Goal: Information Seeking & Learning: Compare options

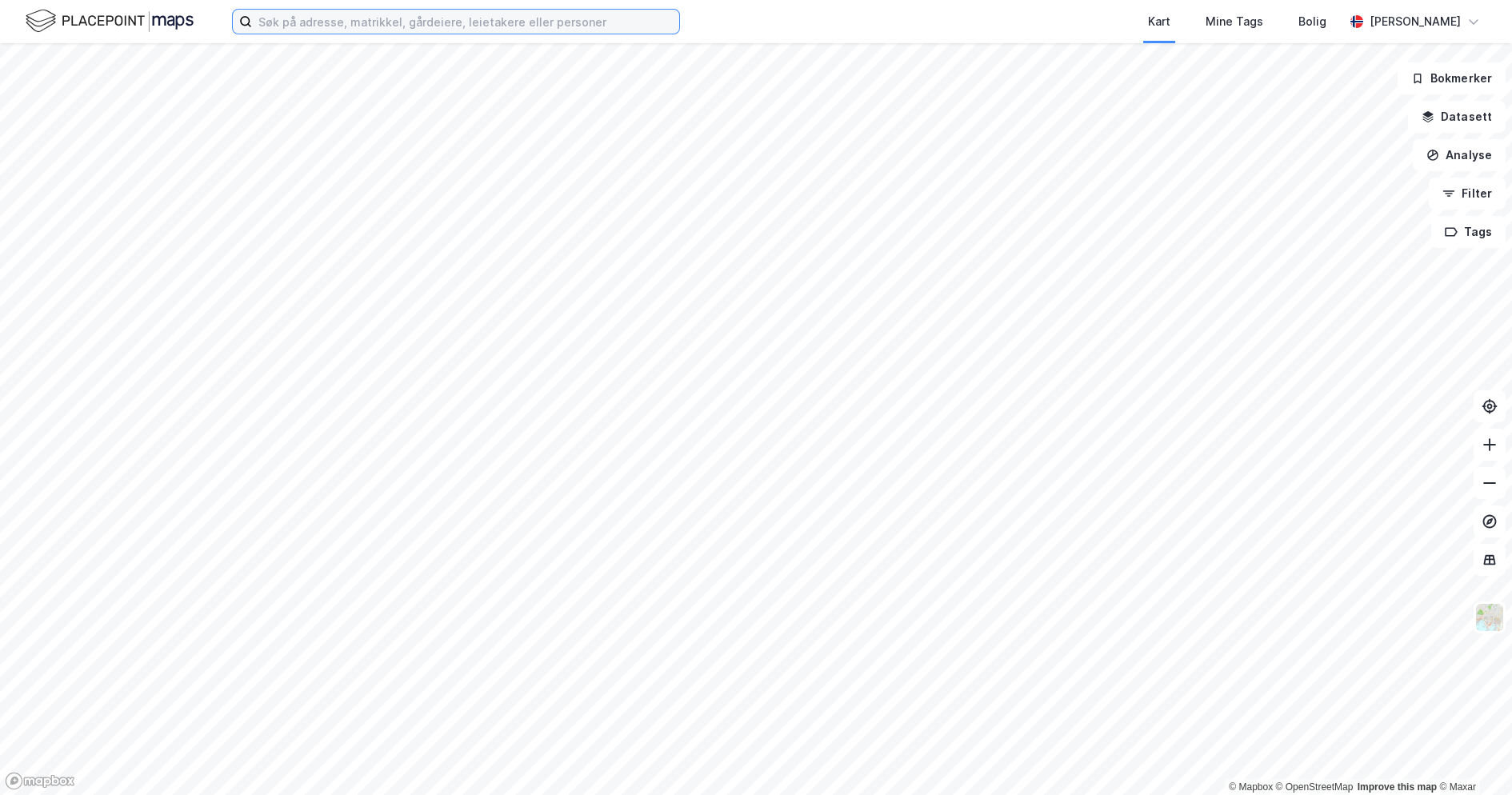
click at [505, 23] on input at bounding box center [466, 21] width 427 height 24
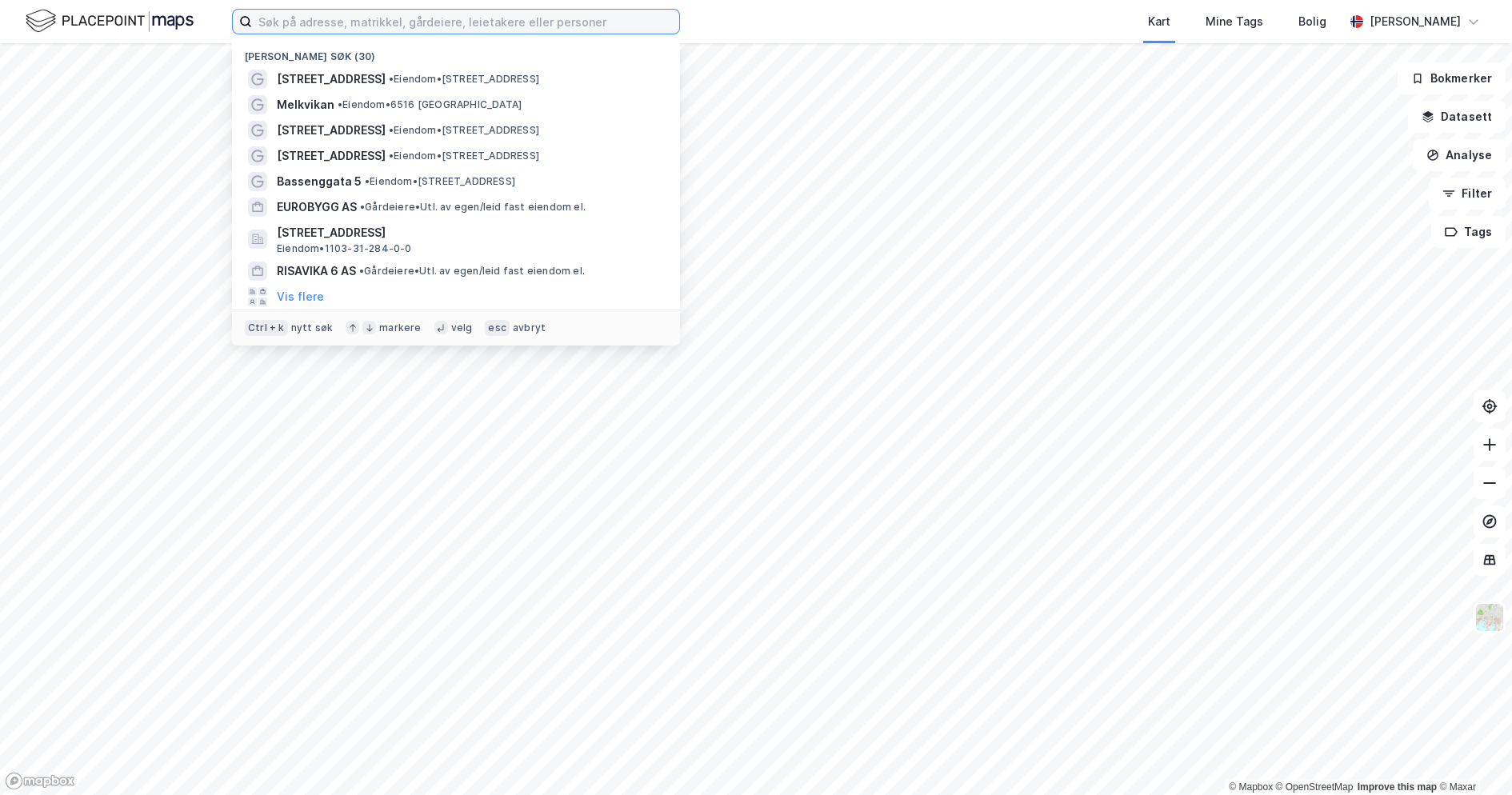
paste input "Hamrasletta 10"
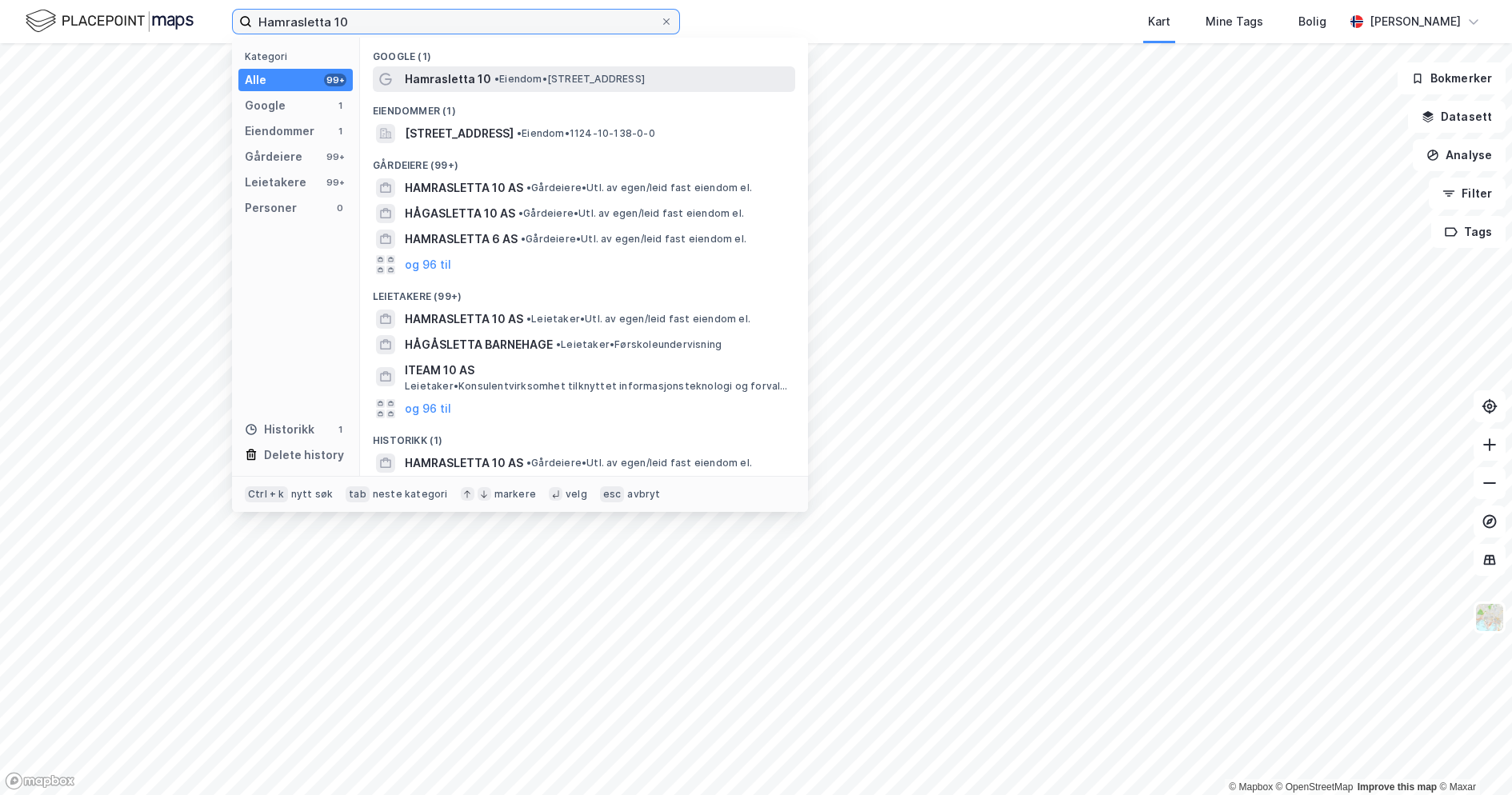
type input "Hamrasletta 10"
click at [573, 79] on span "• Eiendom • Hamrasletta 10, 4056 Tananger" at bounding box center [569, 79] width 151 height 12
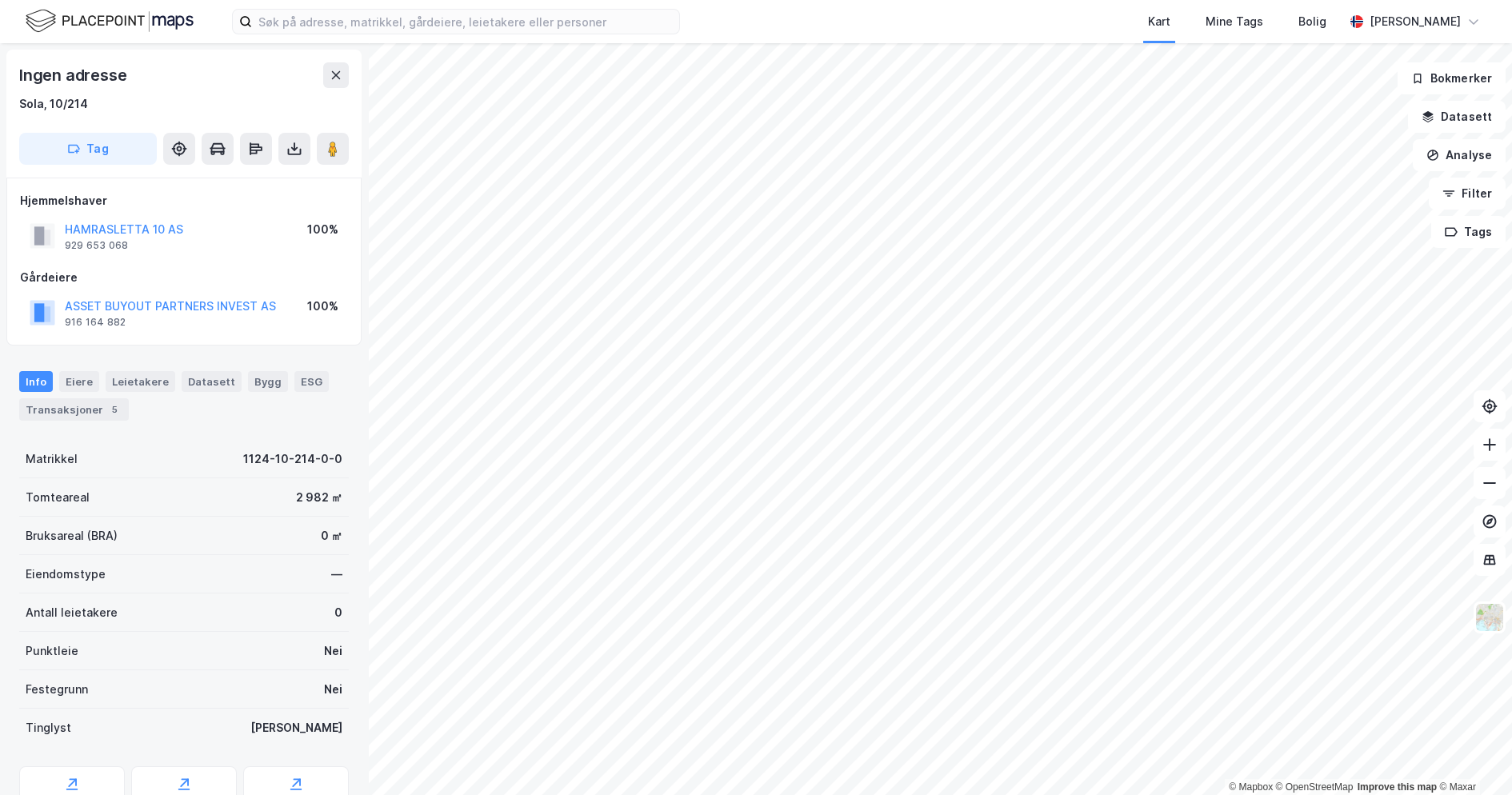
click at [410, 8] on div "Kart Mine Tags [PERSON_NAME]" at bounding box center [756, 22] width 1512 height 44
click at [411, 22] on input at bounding box center [466, 21] width 427 height 24
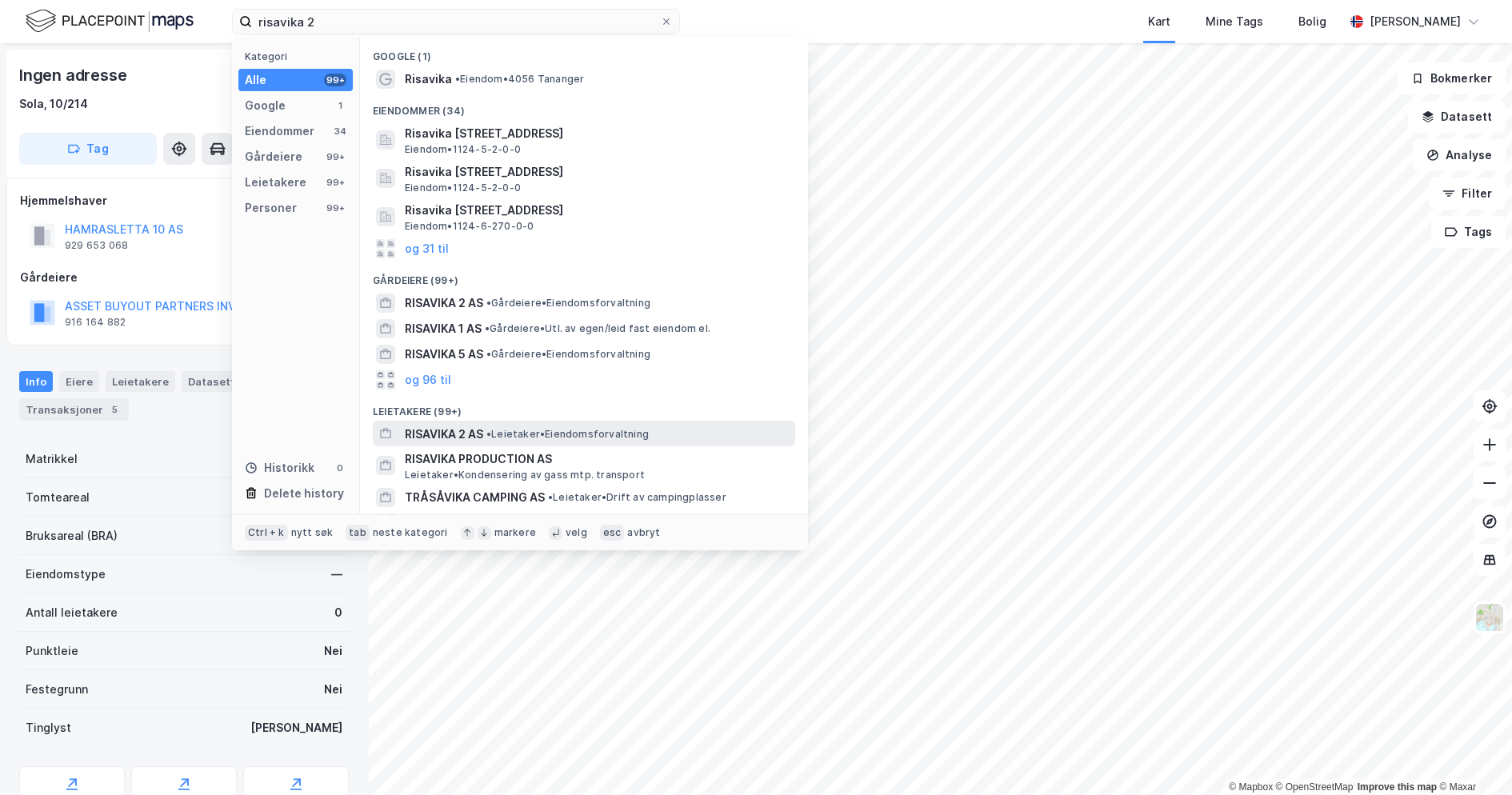
click at [609, 435] on span "• Leietaker • Eiendomsforvaltning" at bounding box center [567, 434] width 162 height 12
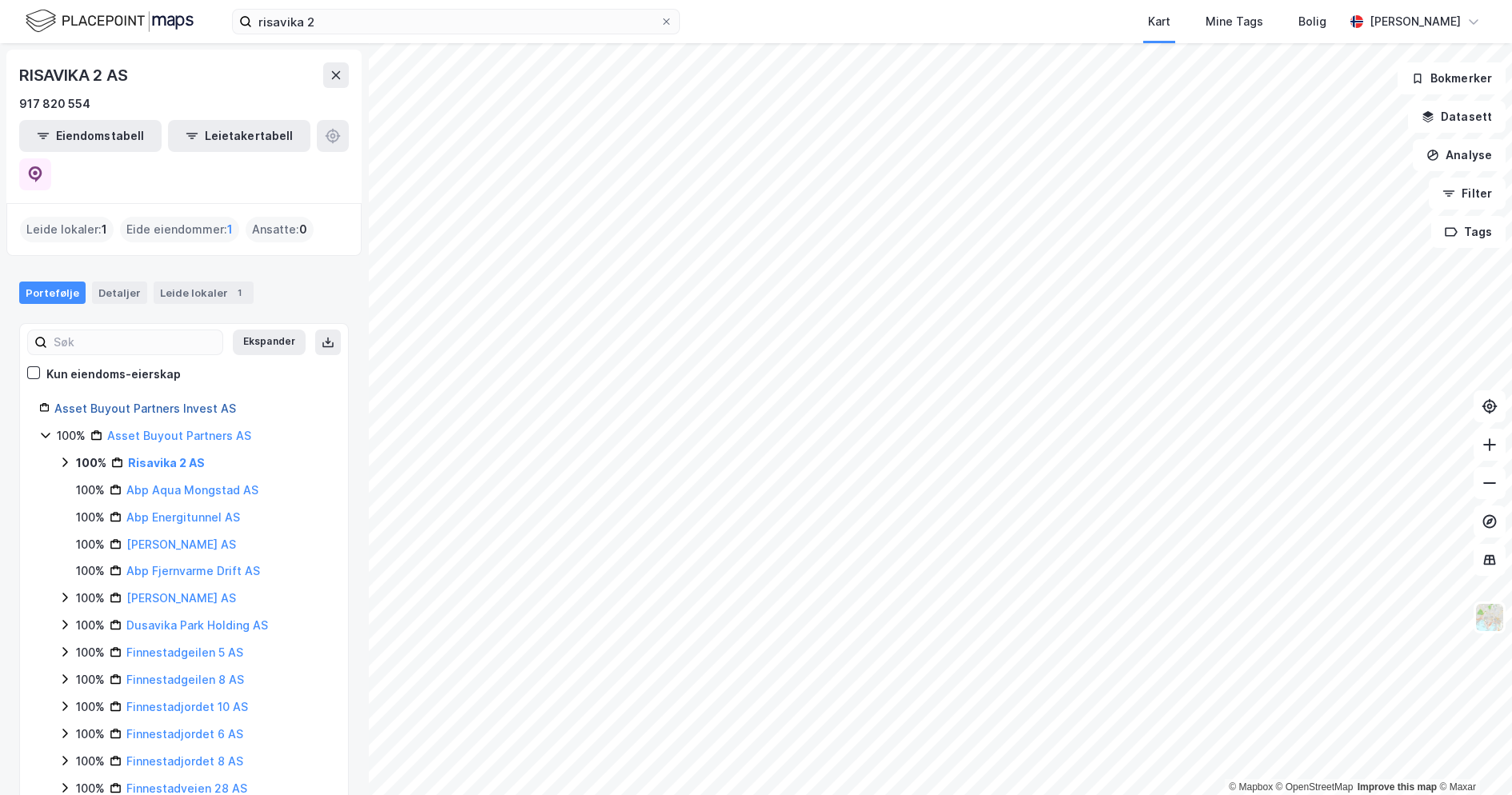
click at [167, 401] on link "Asset Buyout Partners Invest AS" at bounding box center [144, 408] width 181 height 13
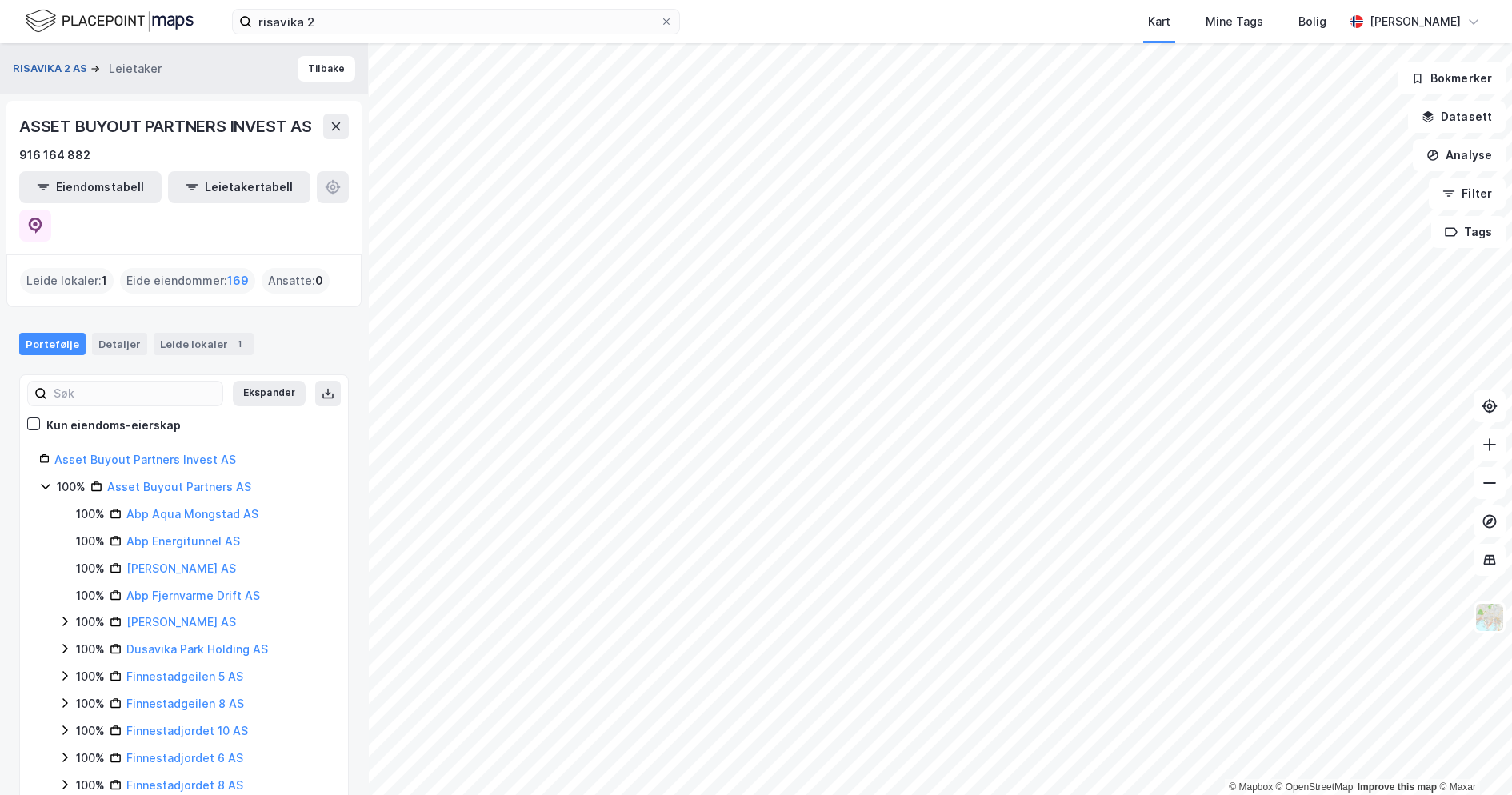
click at [54, 66] on button "RISAVIKA 2 AS" at bounding box center [51, 68] width 78 height 16
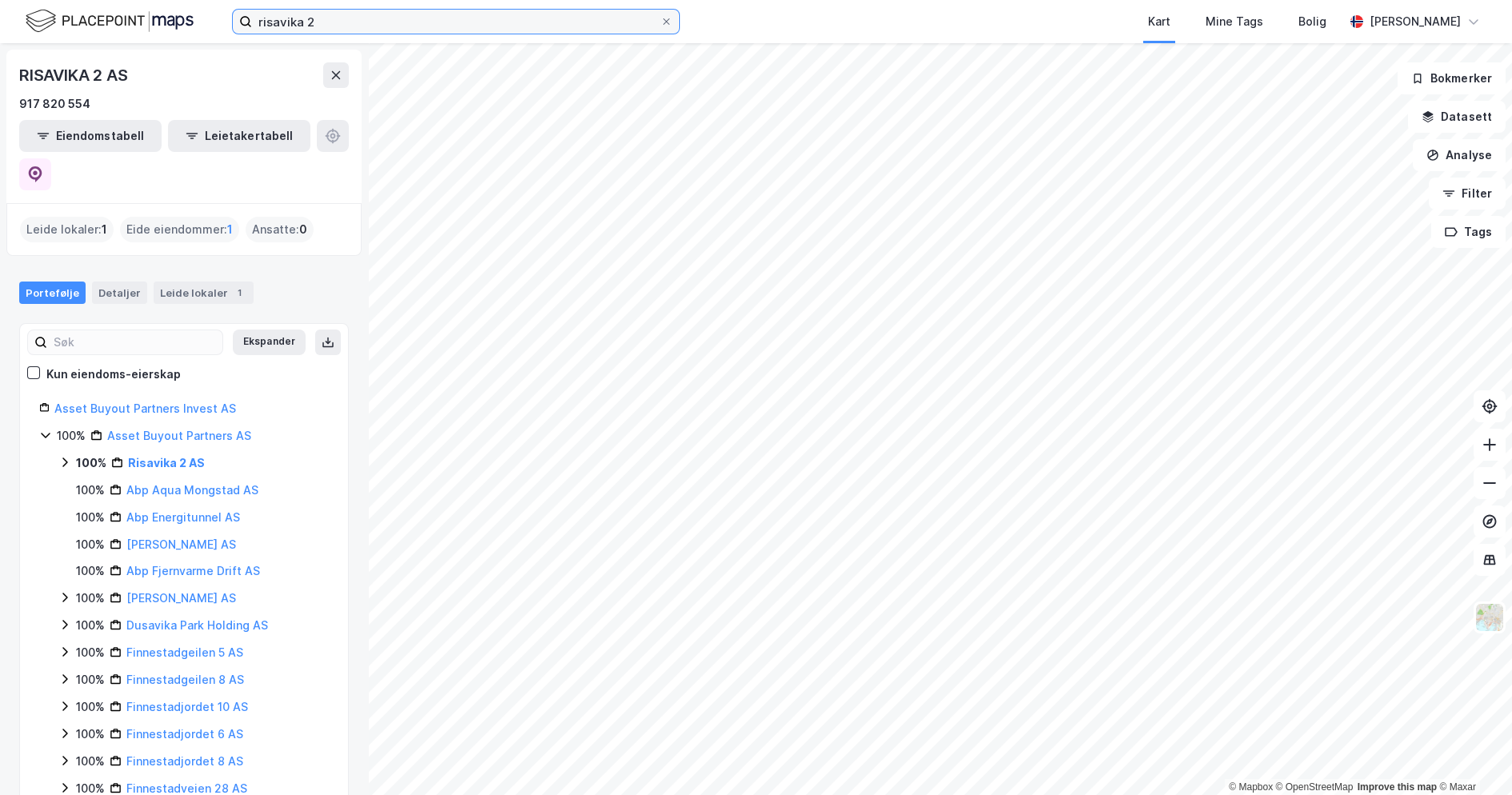
click at [383, 19] on input "risavika 2" at bounding box center [456, 21] width 408 height 24
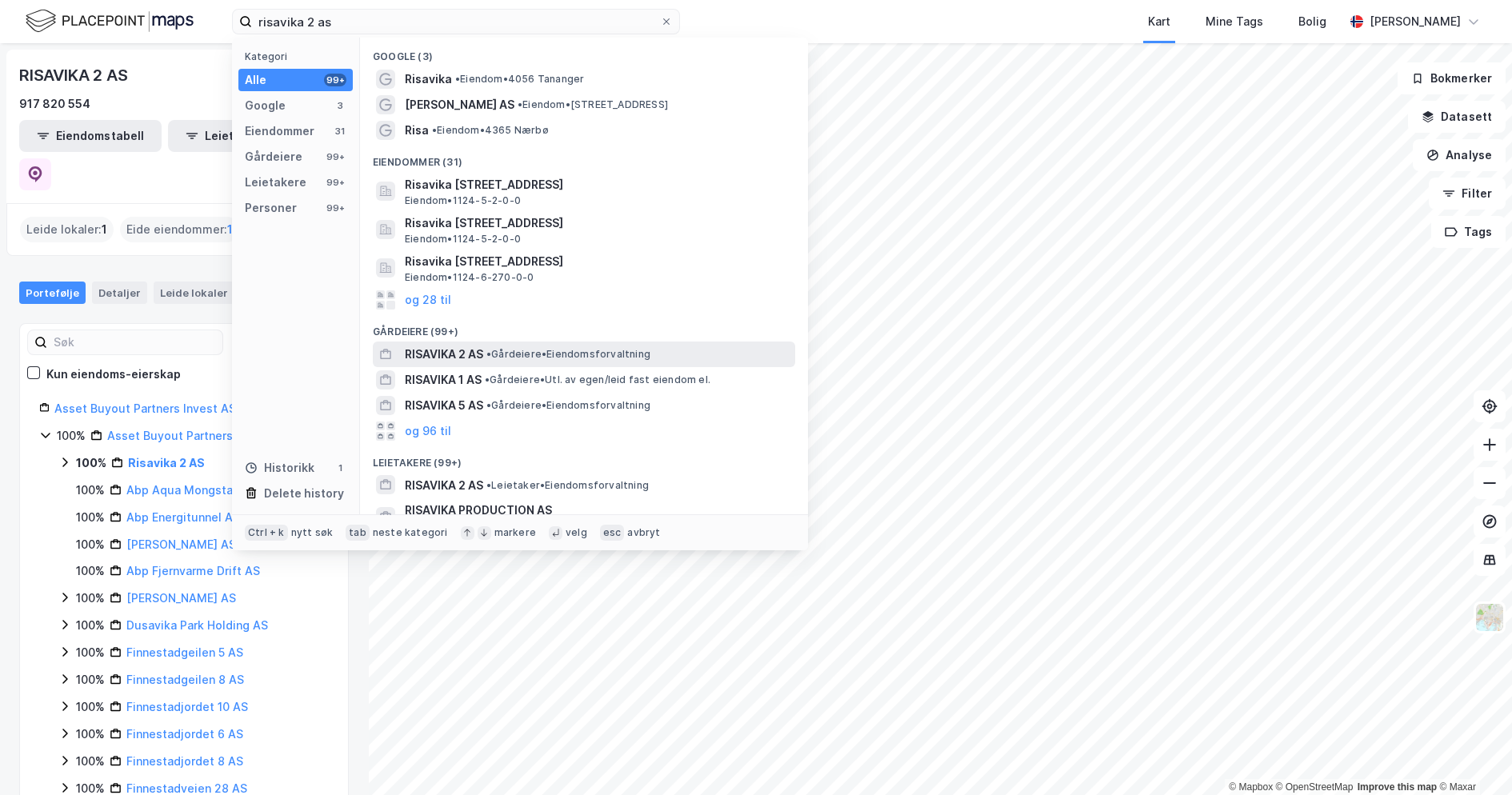
click at [530, 355] on span "• Gårdeiere • Eiendomsforvaltning" at bounding box center [568, 354] width 164 height 12
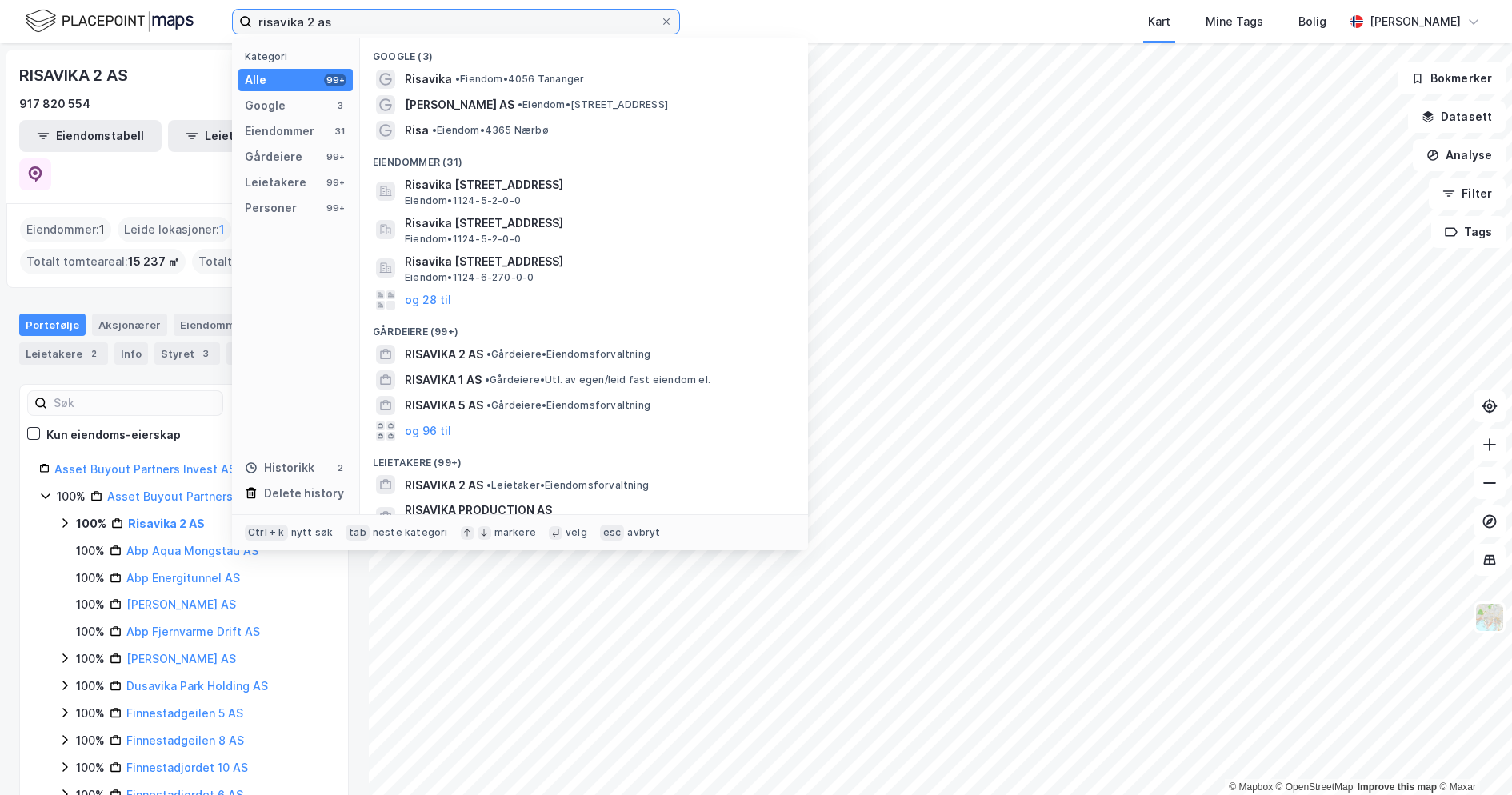
drag, startPoint x: 423, startPoint y: 30, endPoint x: -156, endPoint y: 19, distance: 579.1
click at [0, 19] on html "risavika 2 as Kategori Alle 99+ Google 3 Eiendommer 31 Gårdeiere 99+ Leietakere…" at bounding box center [756, 398] width 1512 height 795
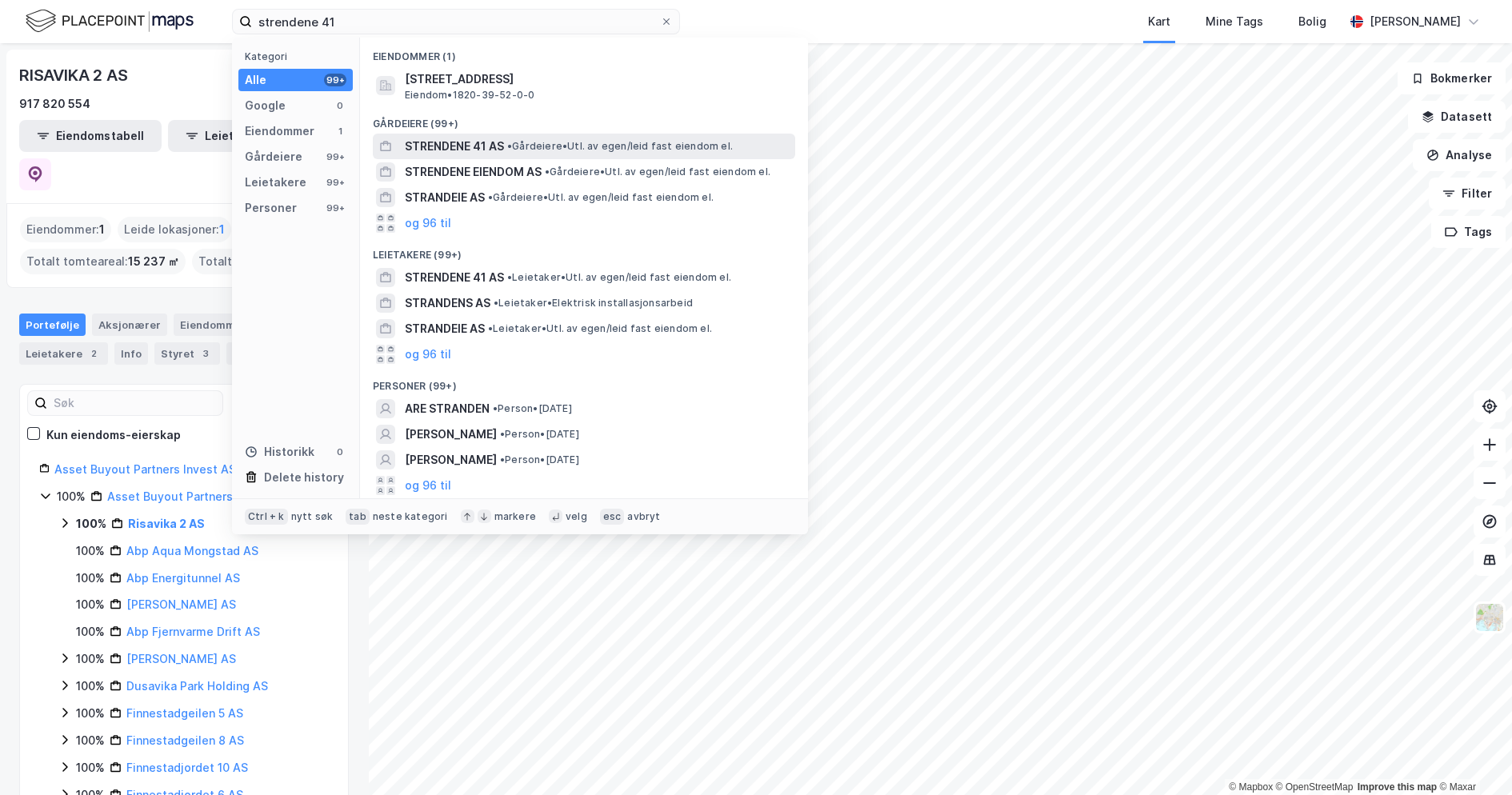
click at [610, 144] on span "• Gårdeiere • Utl. av egen/leid fast eiendom el." at bounding box center [620, 146] width 226 height 12
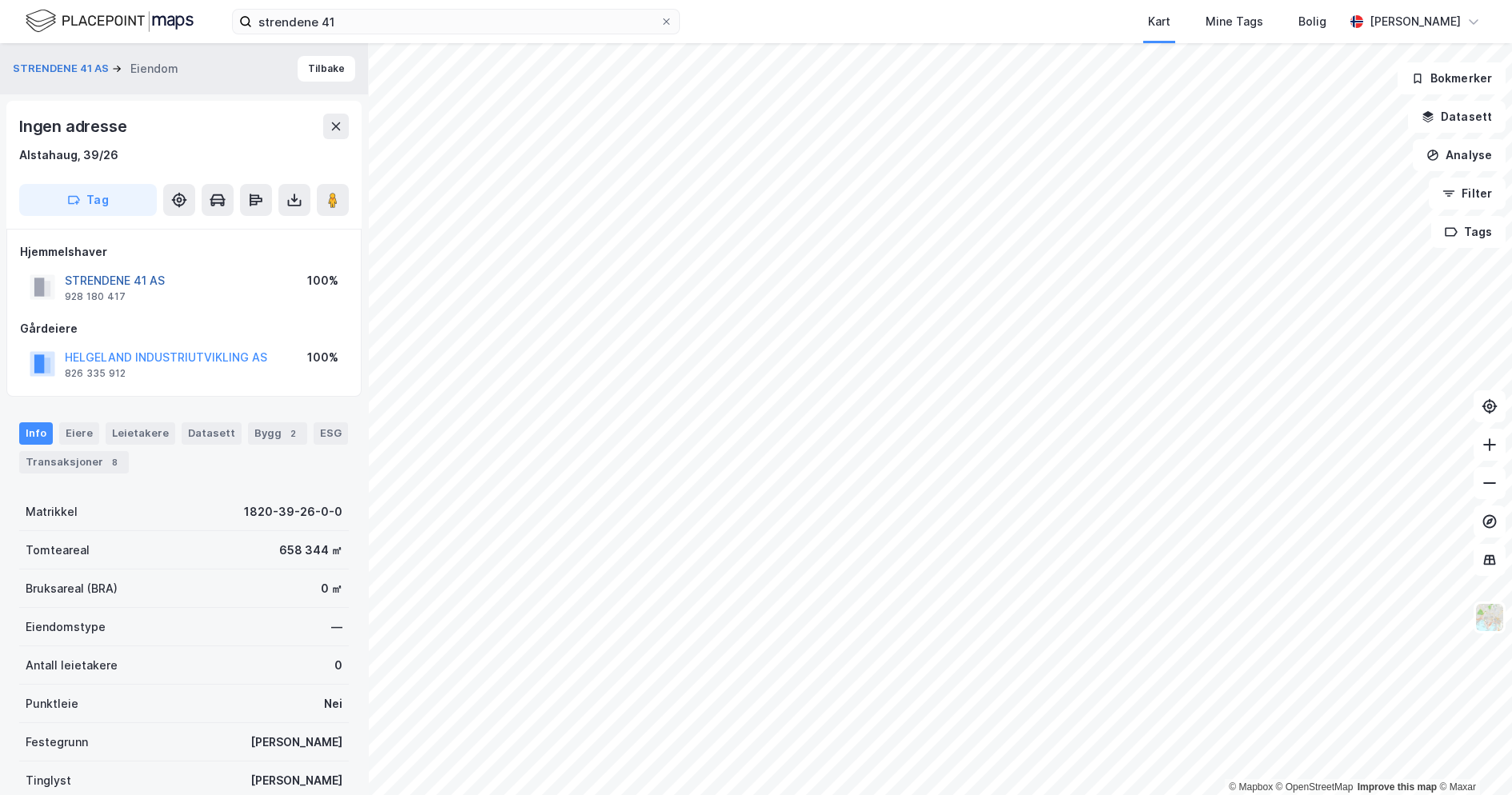
click at [0, 0] on button "STRENDENE 41 AS" at bounding box center [0, 0] width 0 height 0
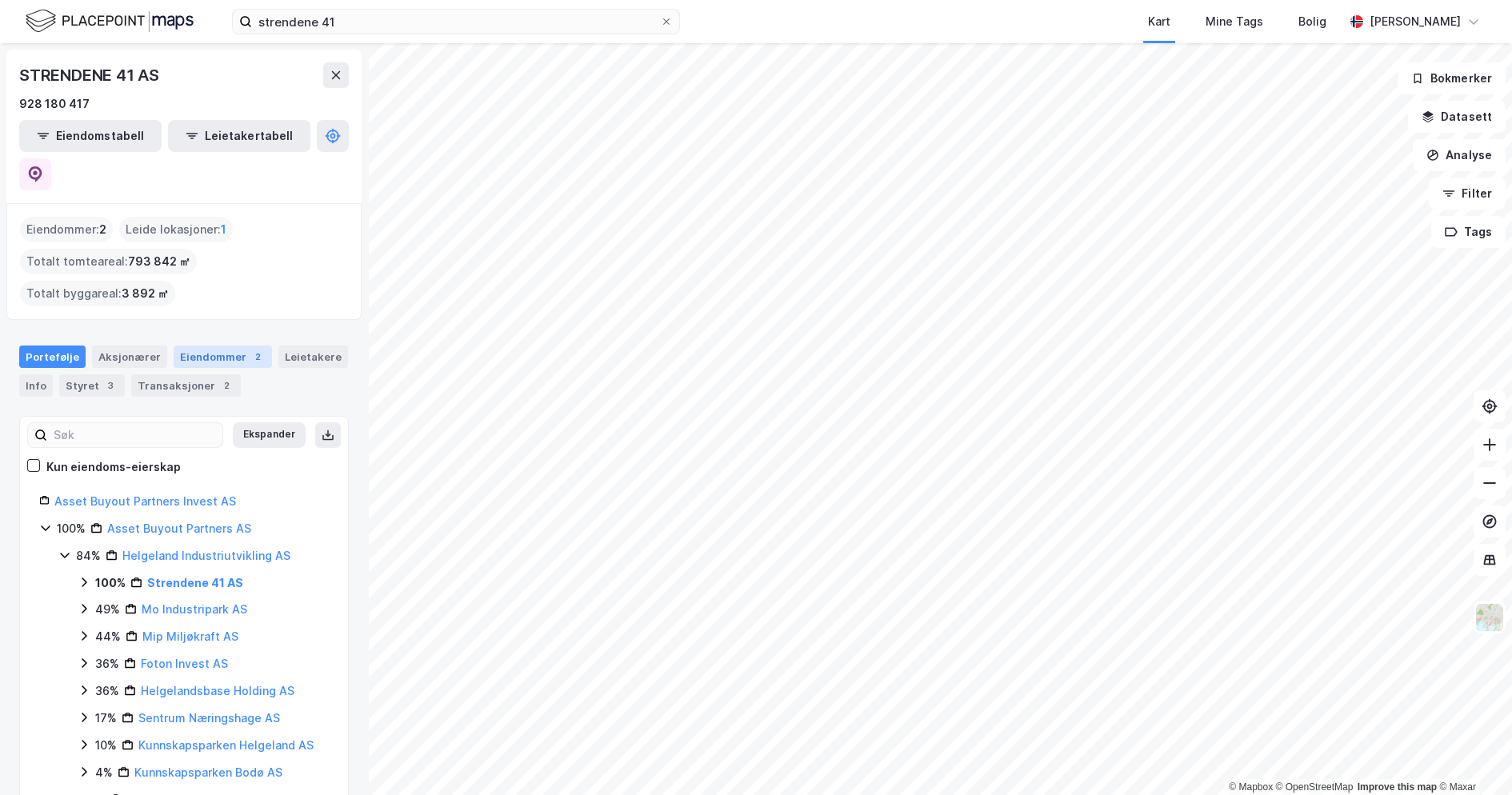
click at [205, 345] on div "Eiendommer 2" at bounding box center [223, 357] width 99 height 23
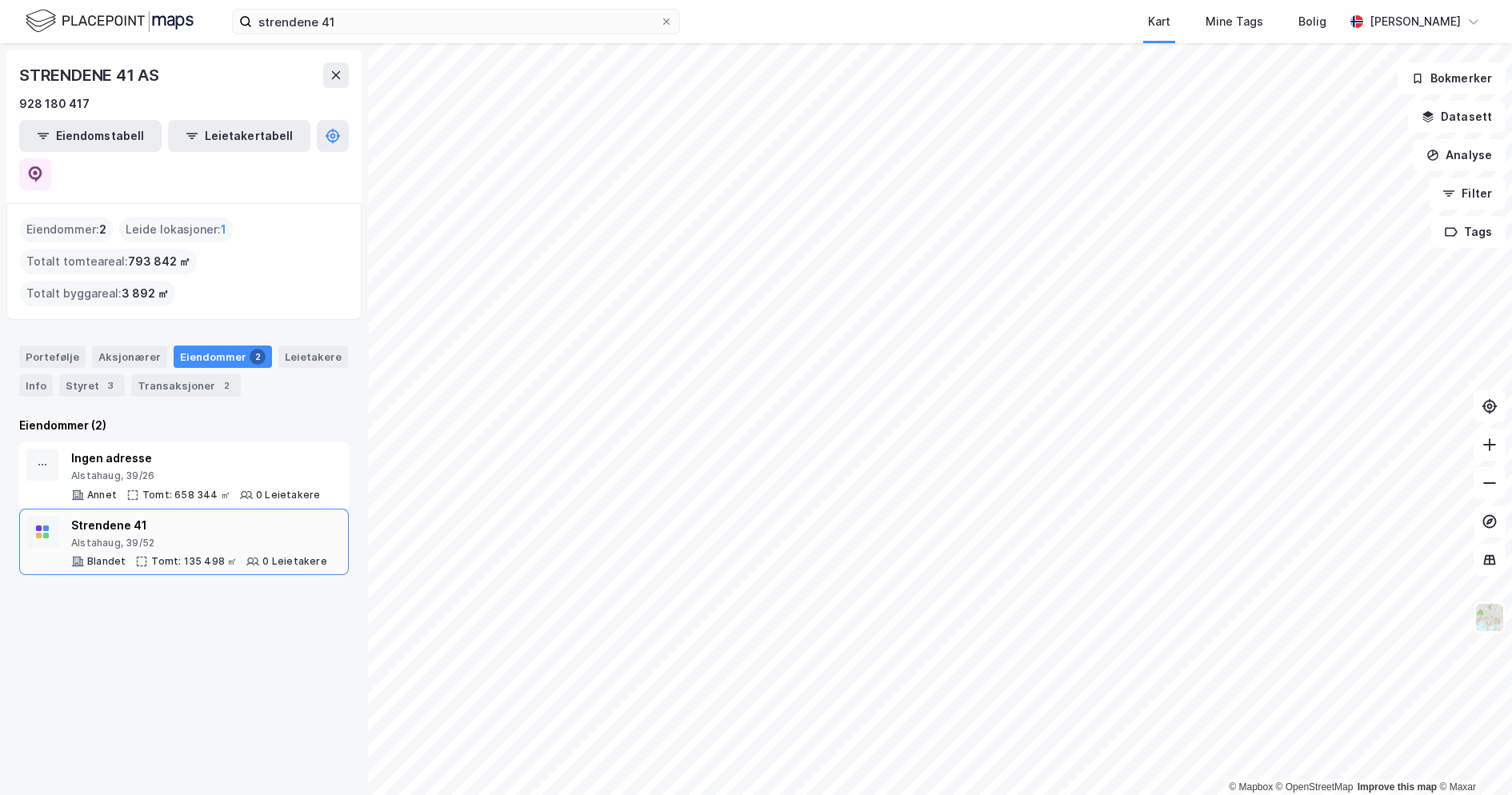
click at [214, 516] on div "Strendene 41" at bounding box center [199, 526] width 256 height 19
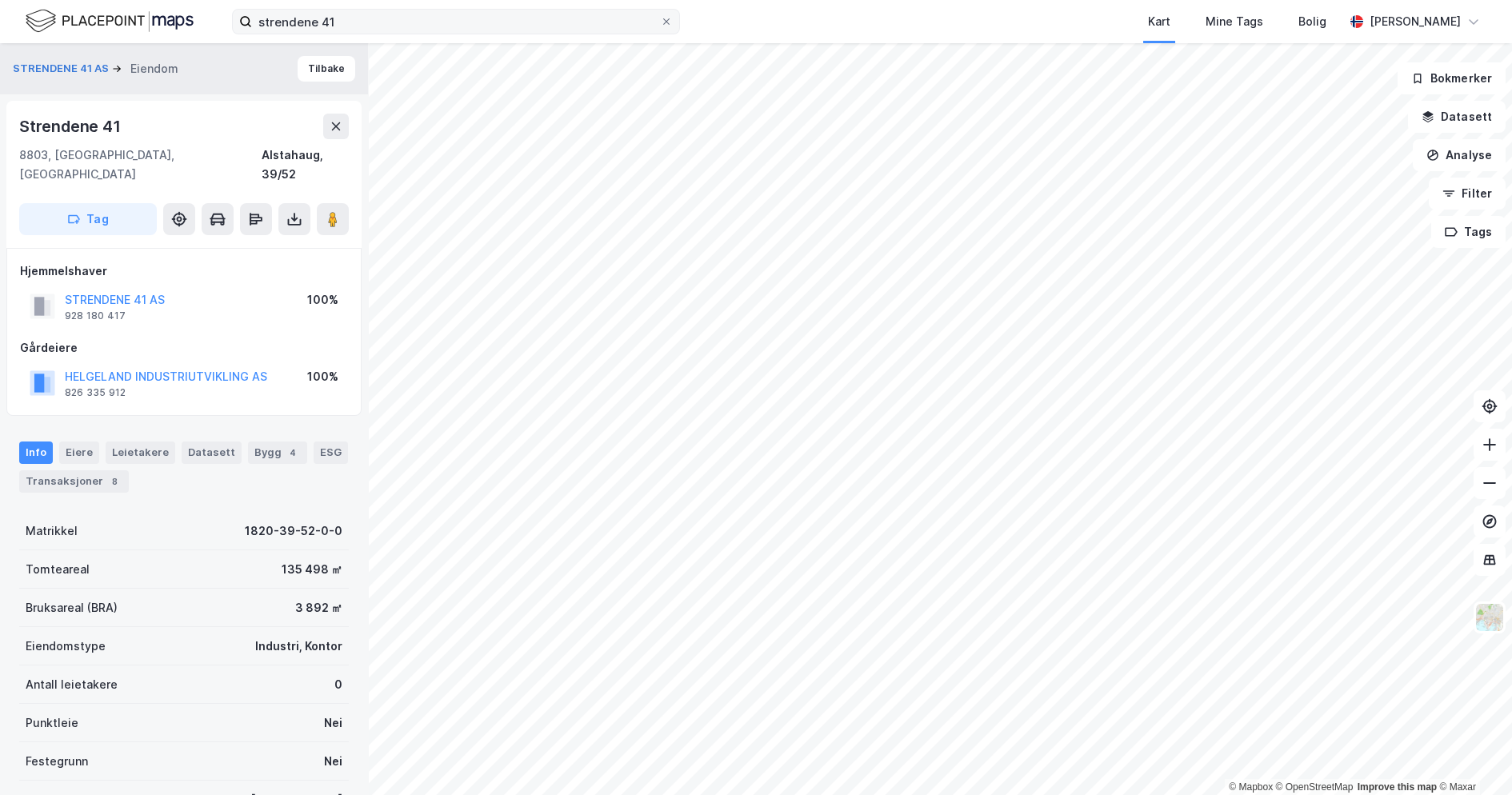
drag, startPoint x: 381, startPoint y: 40, endPoint x: 381, endPoint y: 23, distance: 17.0
click at [380, 31] on div "strendene 41 Kart Mine Tags [PERSON_NAME]" at bounding box center [756, 22] width 1512 height 44
click at [382, 23] on input "strendene 41" at bounding box center [456, 21] width 408 height 24
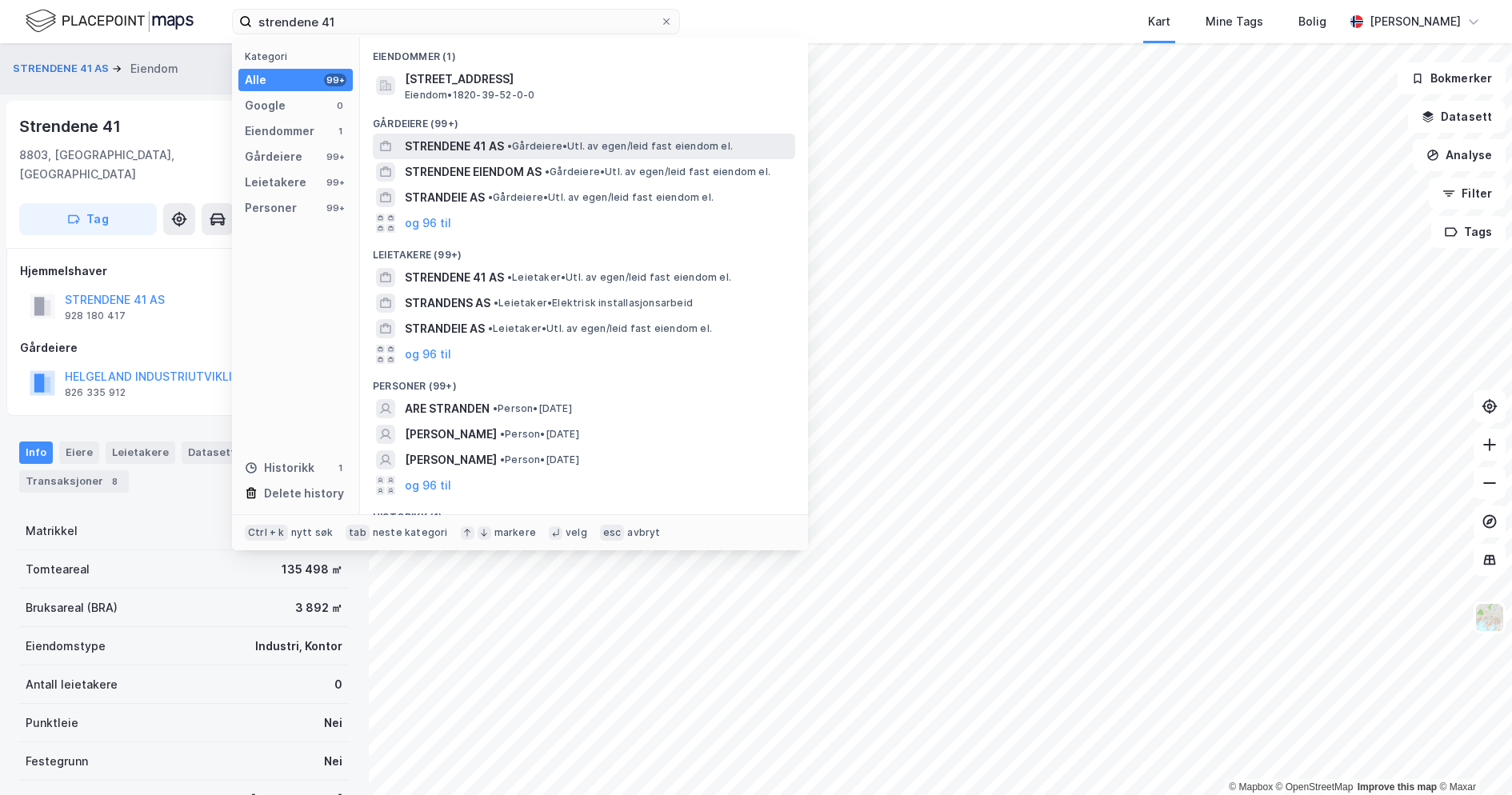
click at [562, 151] on span "• Gårdeiere • Utl. av egen/leid fast eiendom el." at bounding box center [620, 146] width 226 height 12
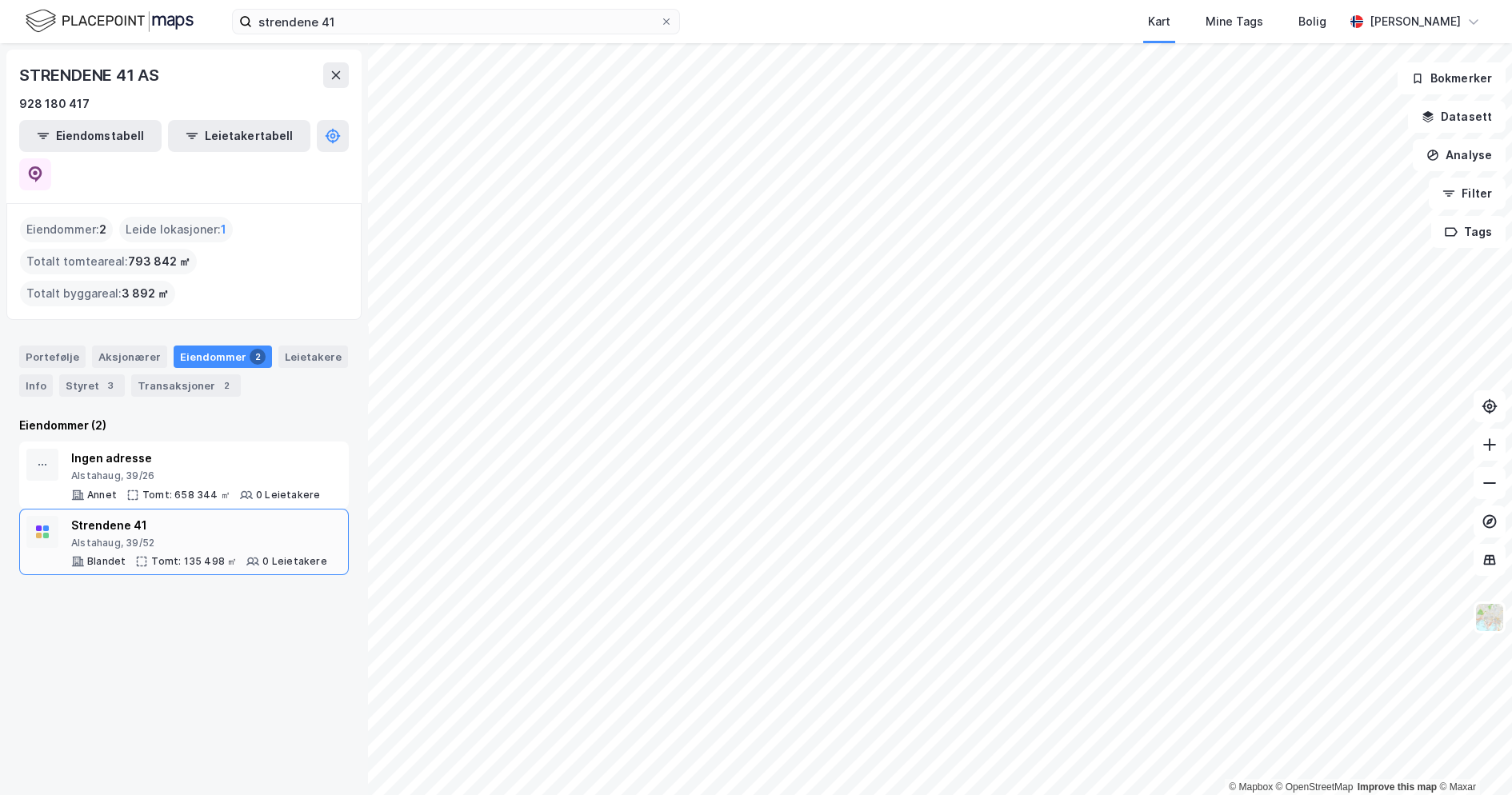
click at [148, 516] on div "Strendene 41" at bounding box center [199, 526] width 256 height 19
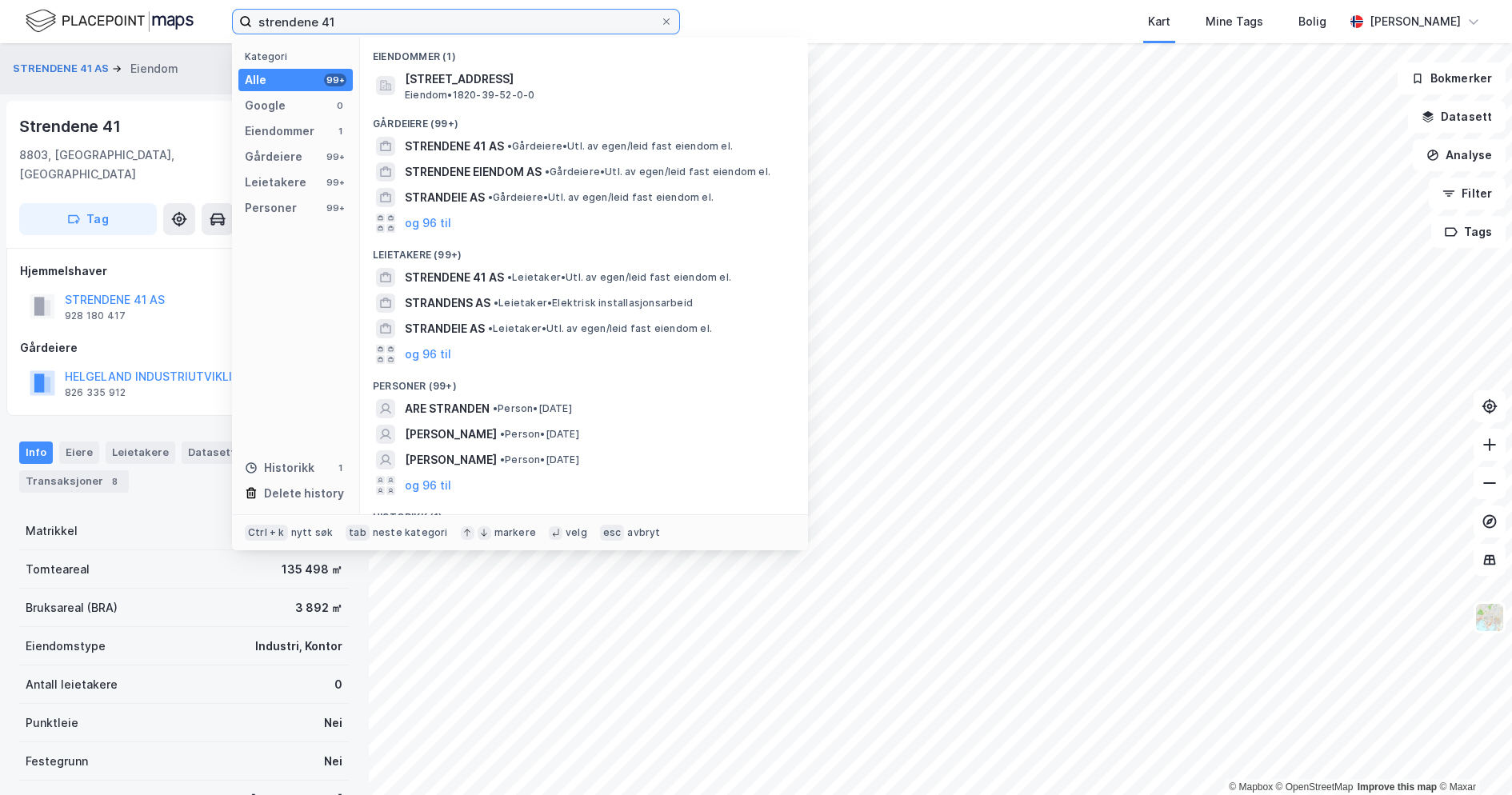
drag, startPoint x: 366, startPoint y: 23, endPoint x: 0, endPoint y: 15, distance: 366.1
click at [18, 27] on div "strendene 41 Kategori Alle 99+ Google 0 Eiendommer 1 Gårdeiere 99+ Leietakere 9…" at bounding box center [756, 22] width 1512 height 44
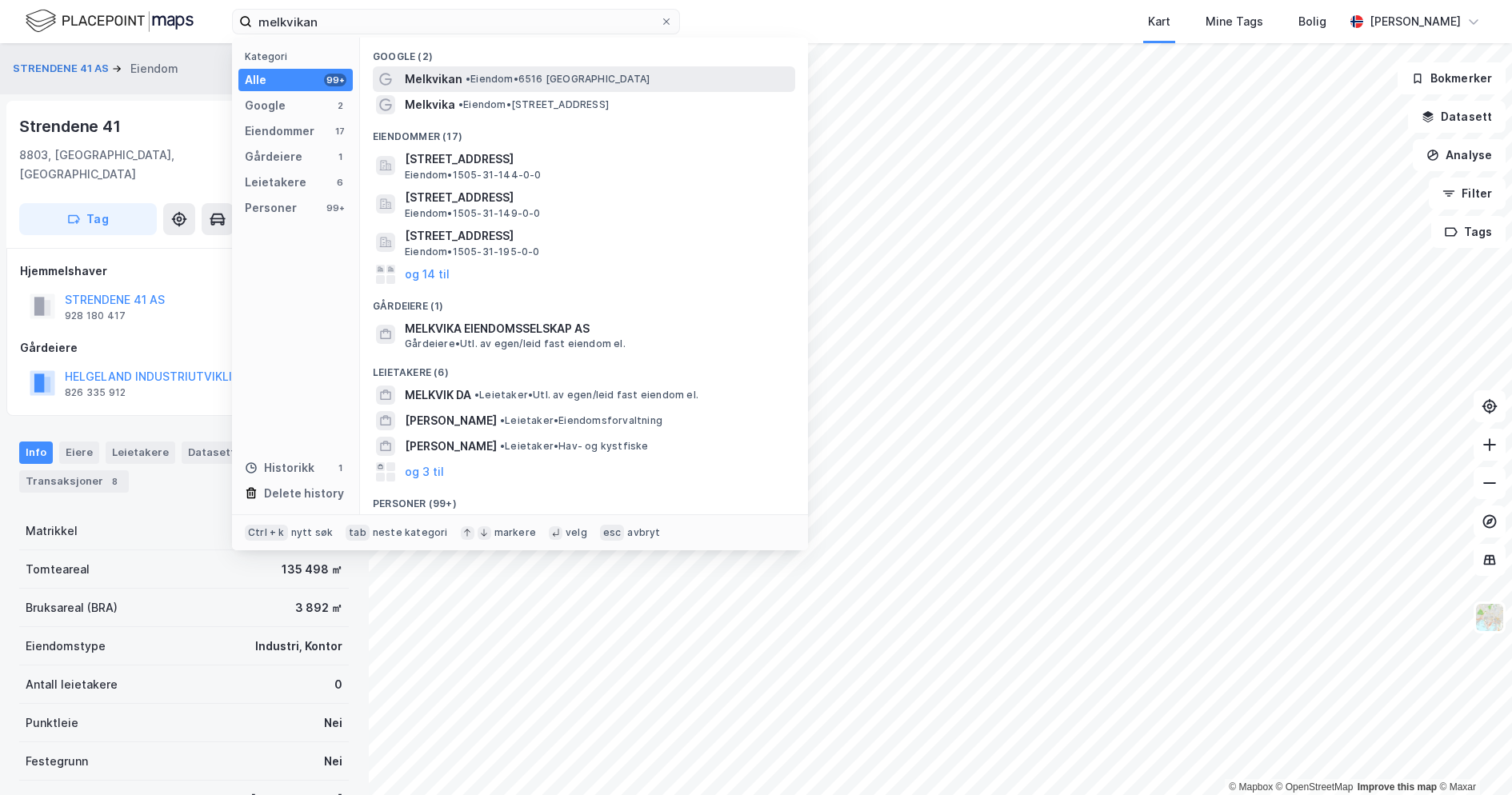
click at [583, 79] on span "• Eiendom • 6516 [GEOGRAPHIC_DATA]" at bounding box center [558, 79] width 184 height 12
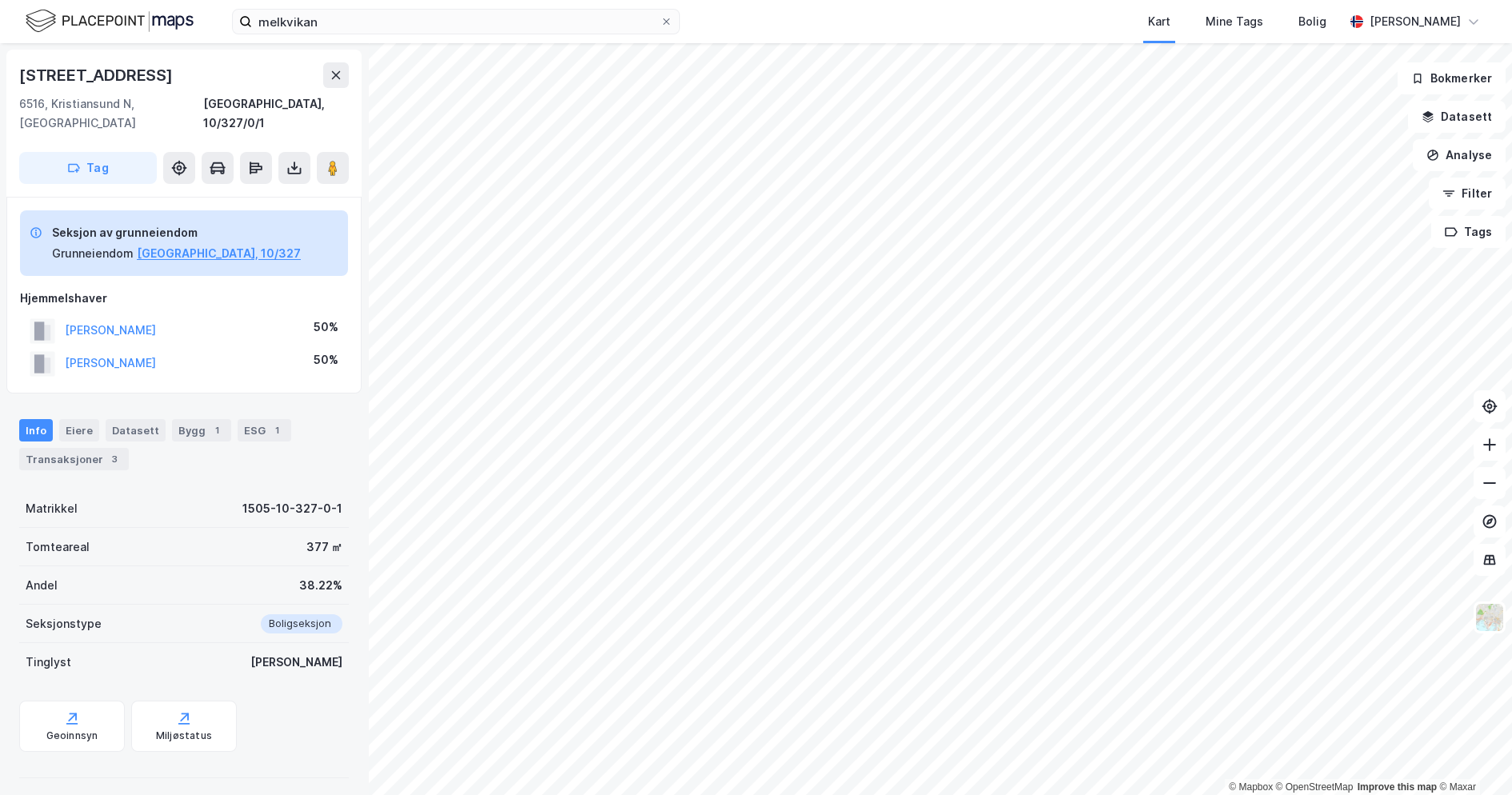
scroll to position [1, 0]
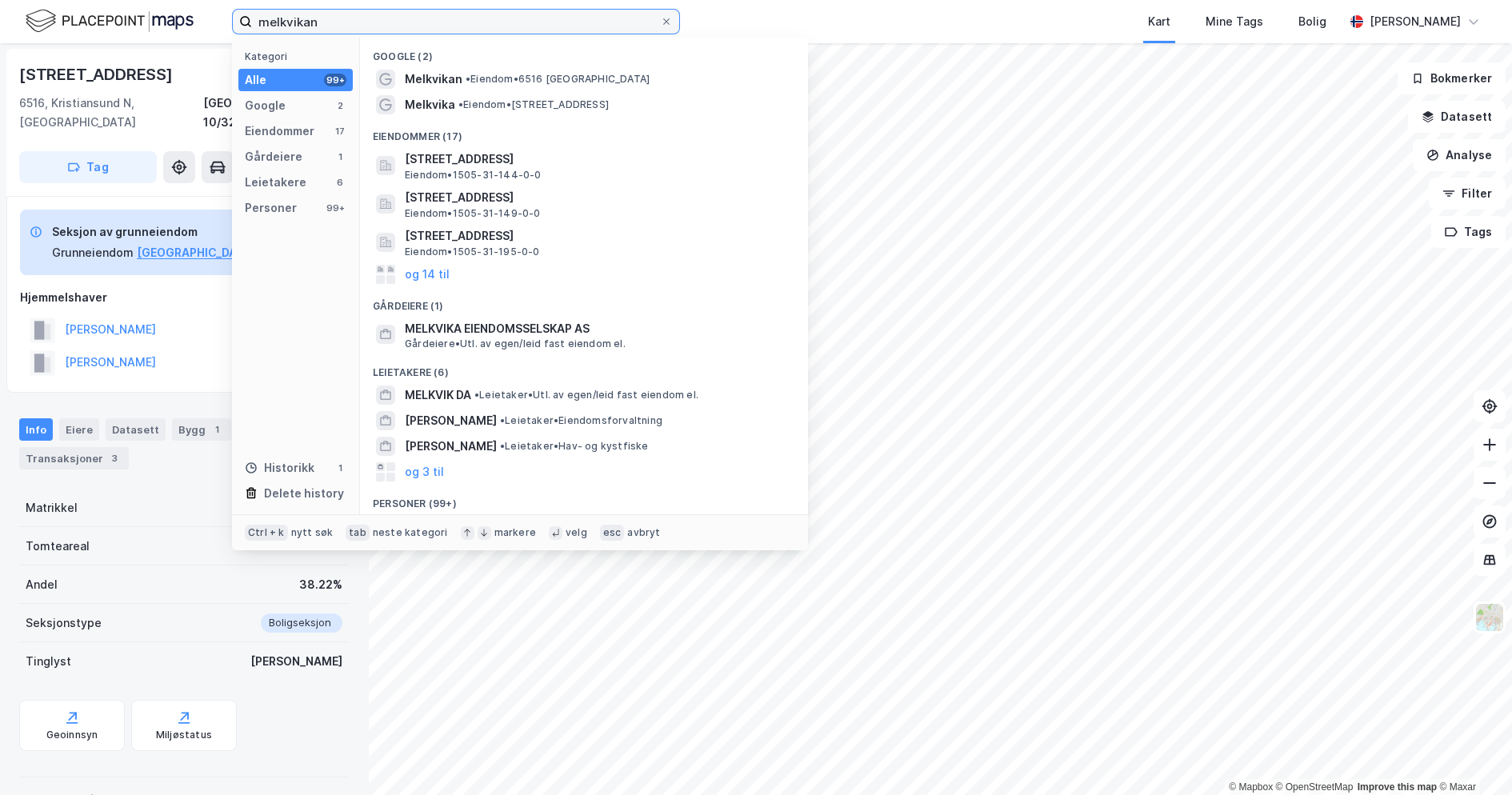
drag, startPoint x: 537, startPoint y: 23, endPoint x: -76, endPoint y: 31, distance: 613.1
click at [0, 31] on html "melkvikan Kategori Alle 99+ Google 2 Eiendommer 17 Gårdeiere 1 Leietakere 6 Per…" at bounding box center [756, 398] width 1512 height 795
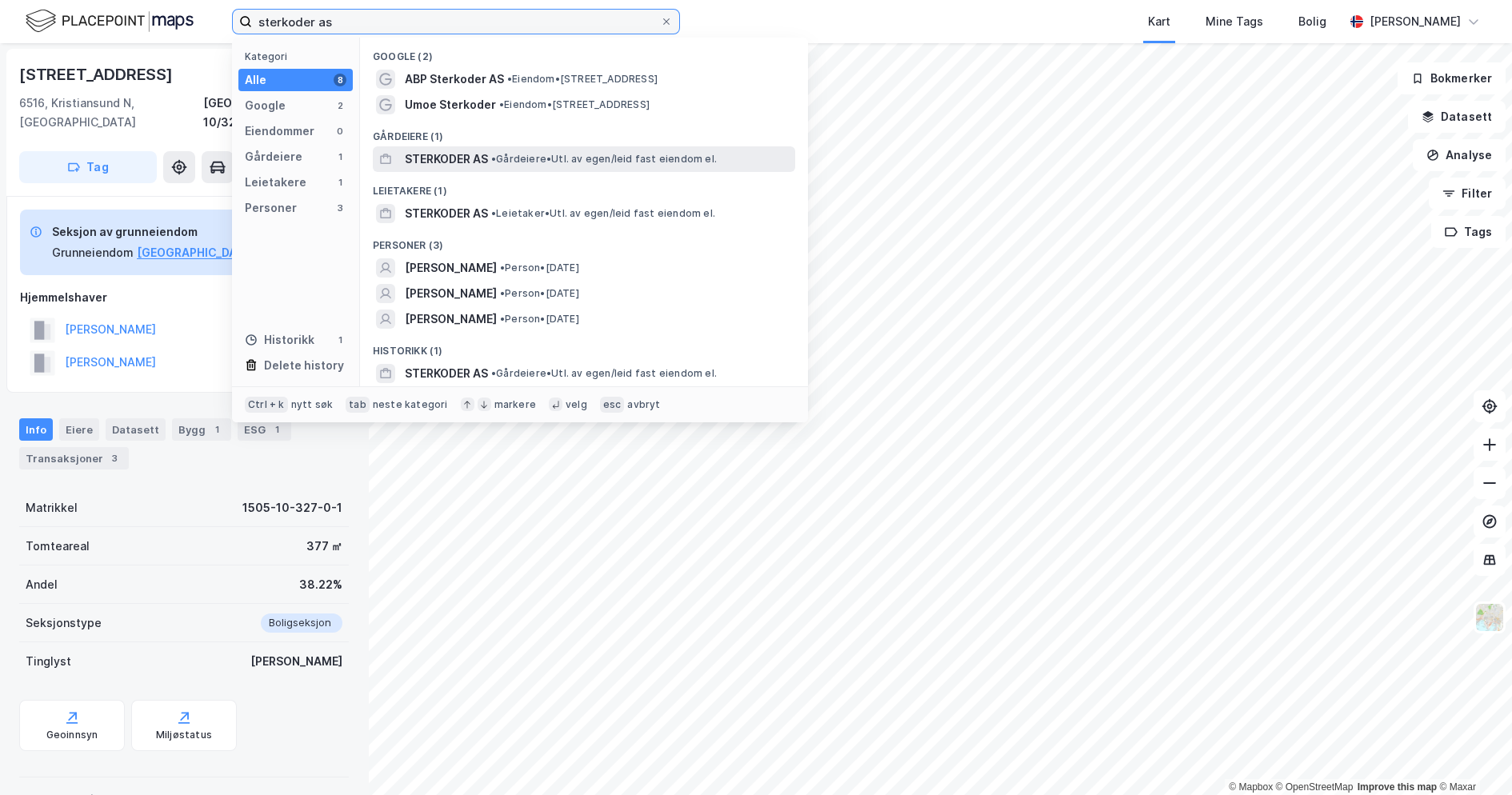
type input "sterkoder as"
click at [553, 160] on span "• Gårdeiere • Utl. av egen/leid fast eiendom el." at bounding box center [604, 158] width 226 height 12
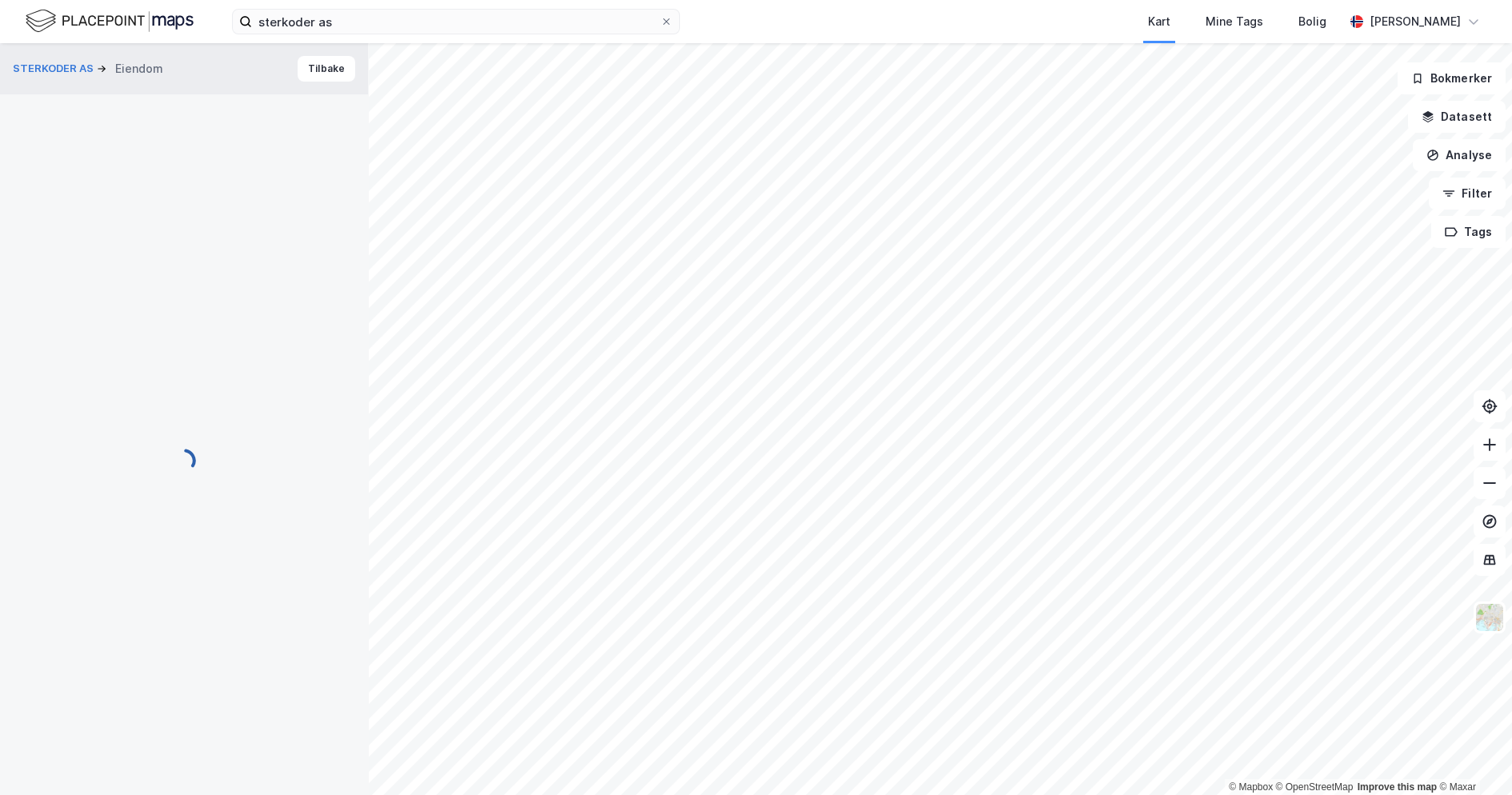
scroll to position [1, 0]
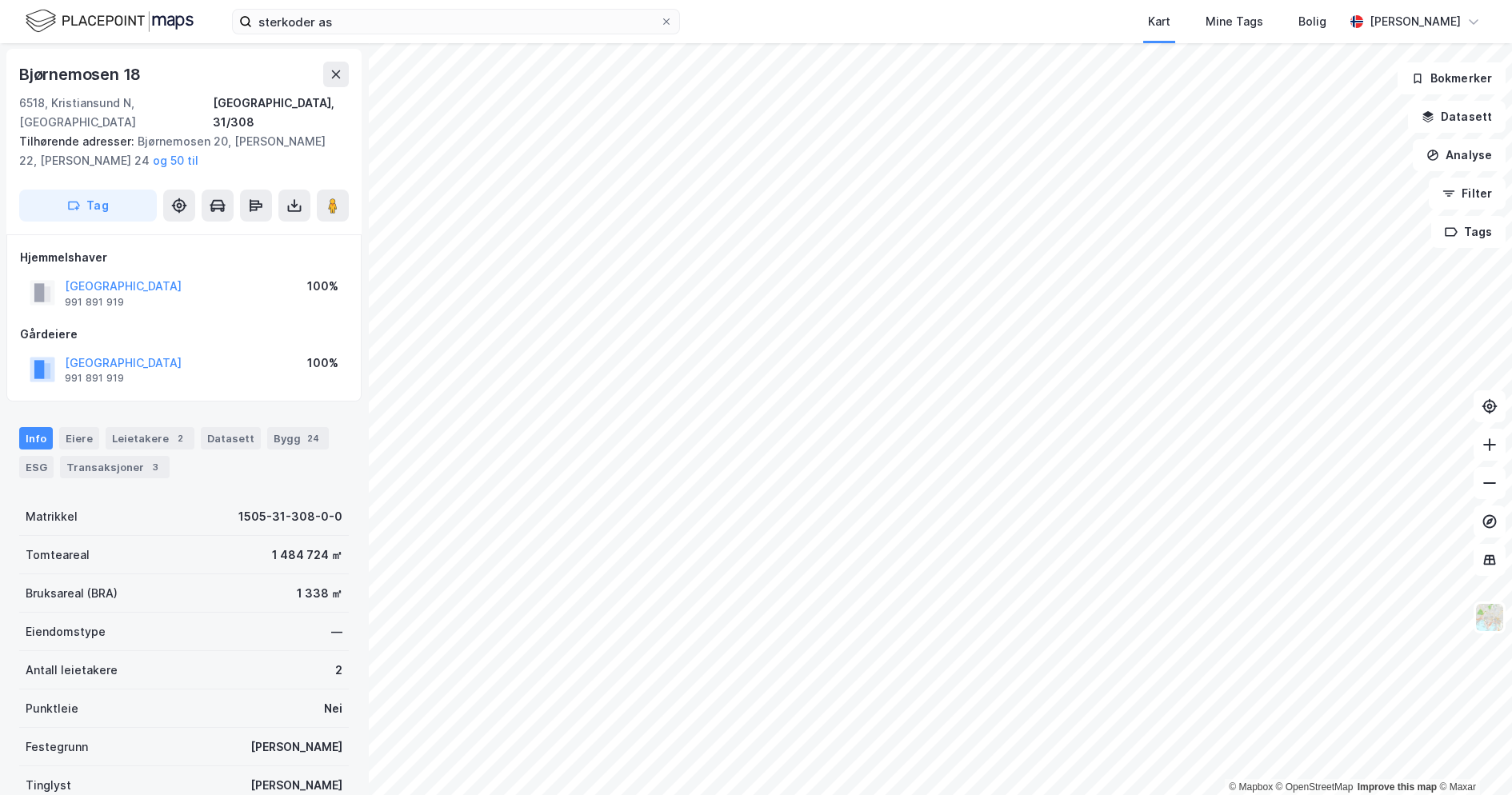
scroll to position [1, 0]
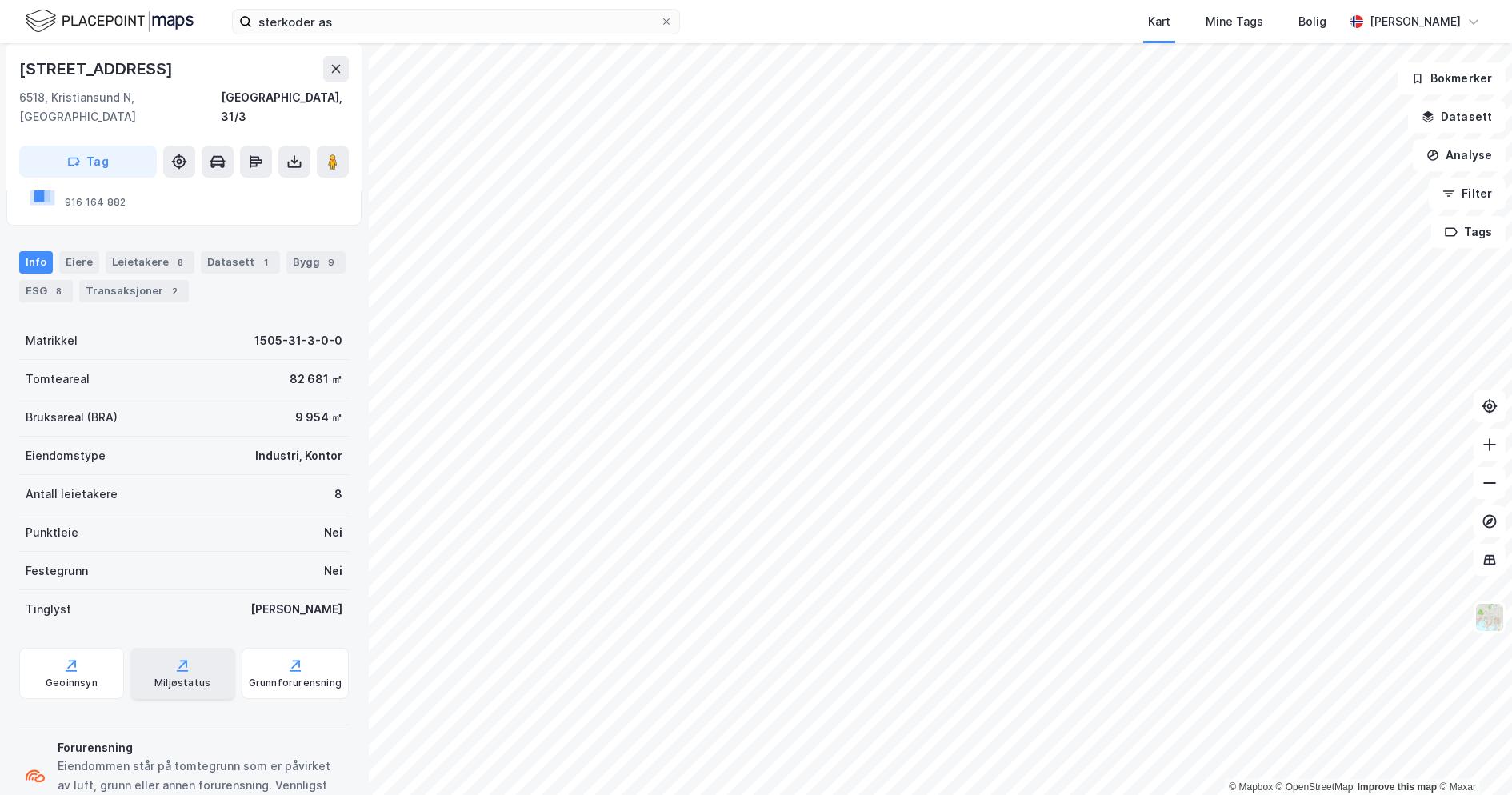
scroll to position [229, 0]
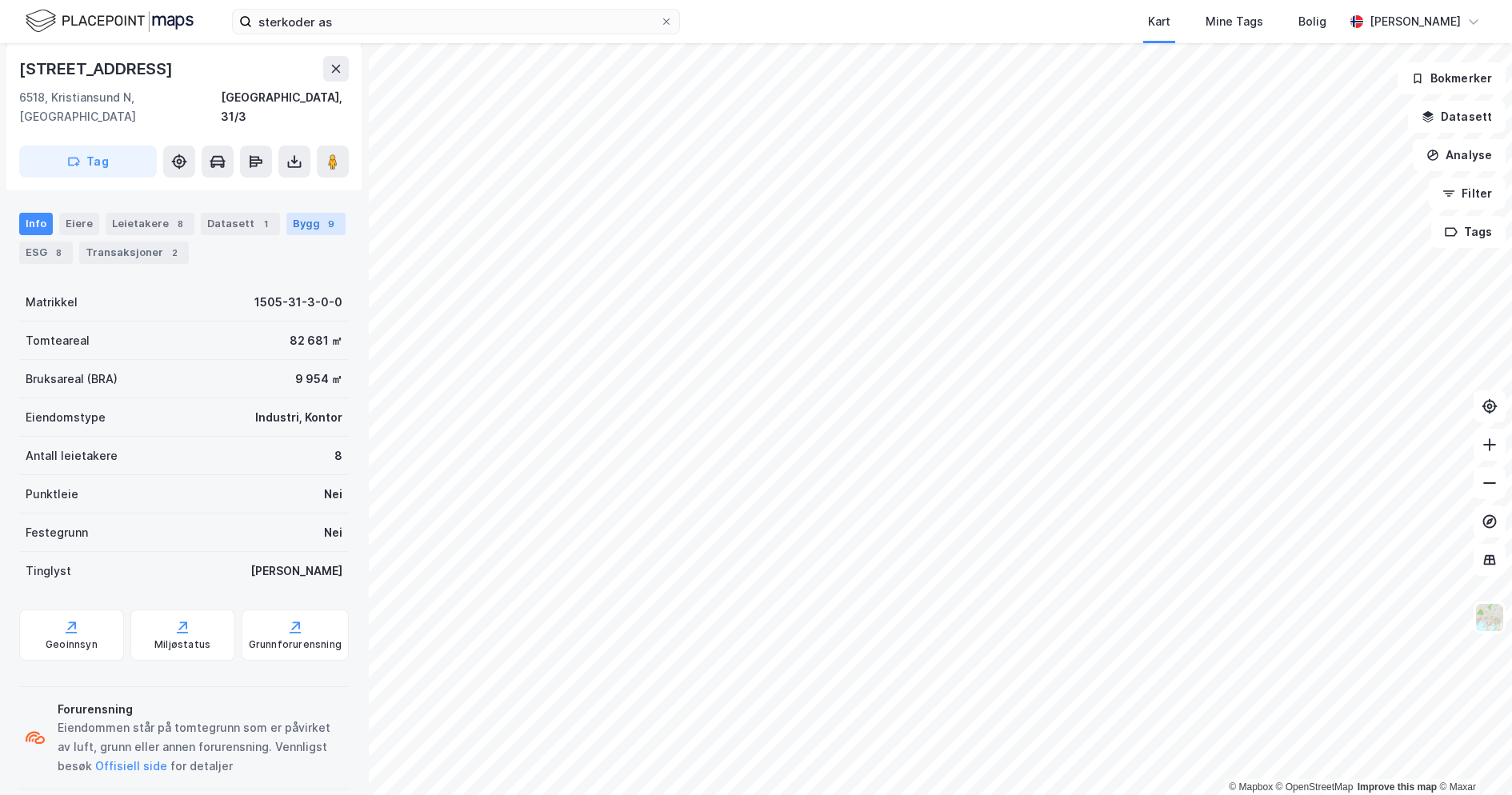
click at [286, 235] on div "Bygg 9" at bounding box center [316, 224] width 59 height 23
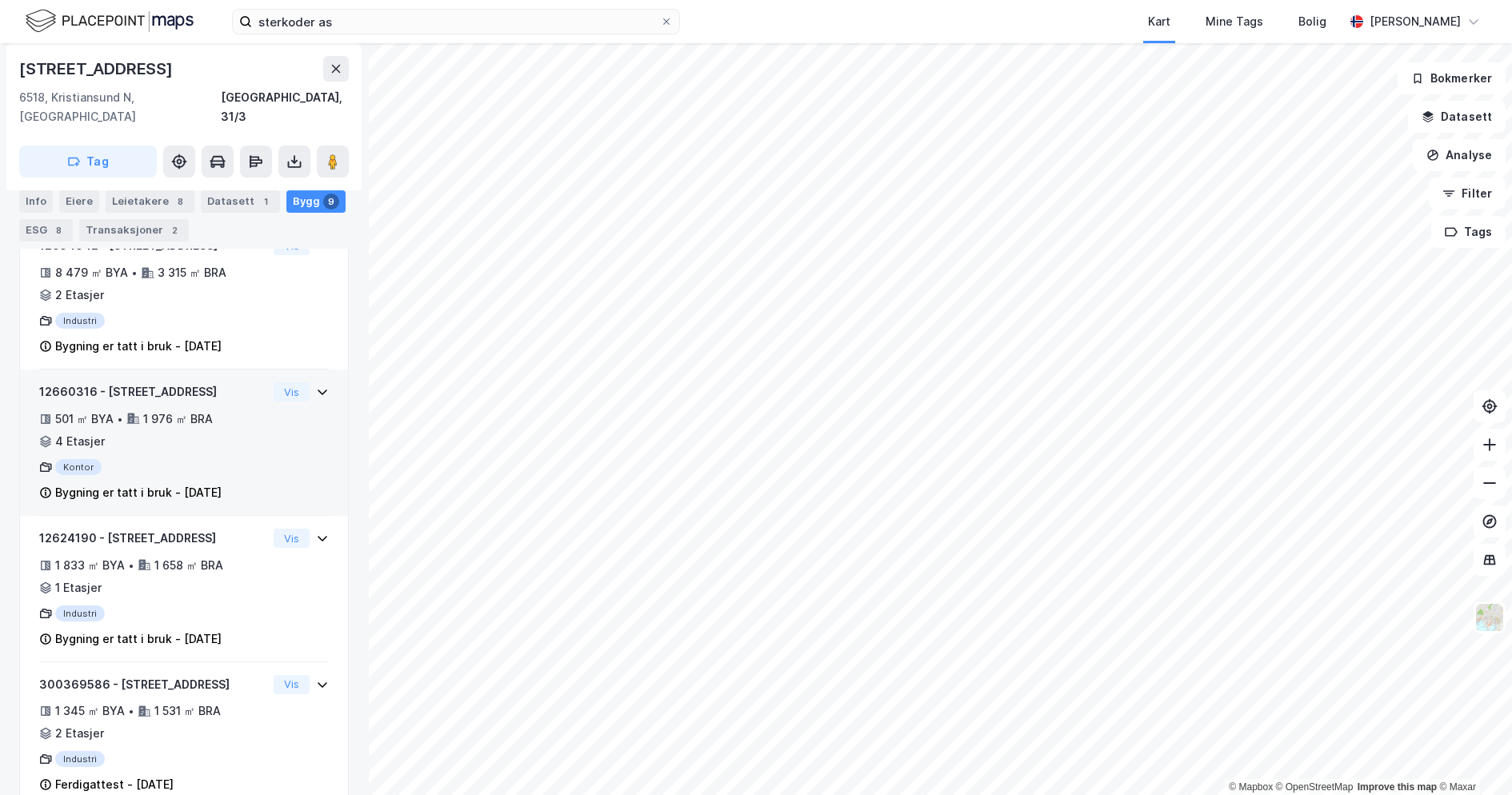
scroll to position [240, 0]
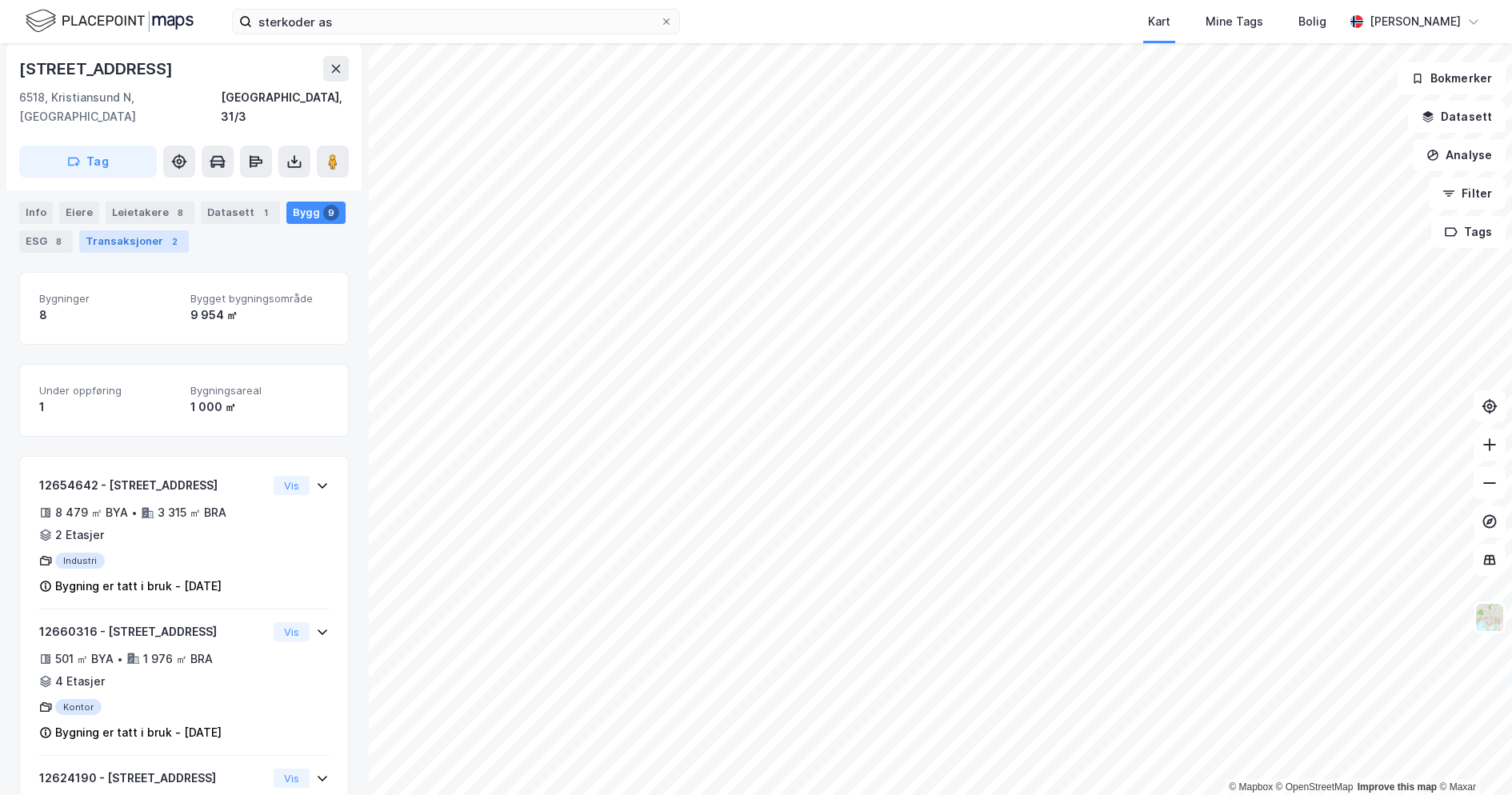
click at [184, 231] on div "Transaksjoner 2" at bounding box center [134, 242] width 110 height 23
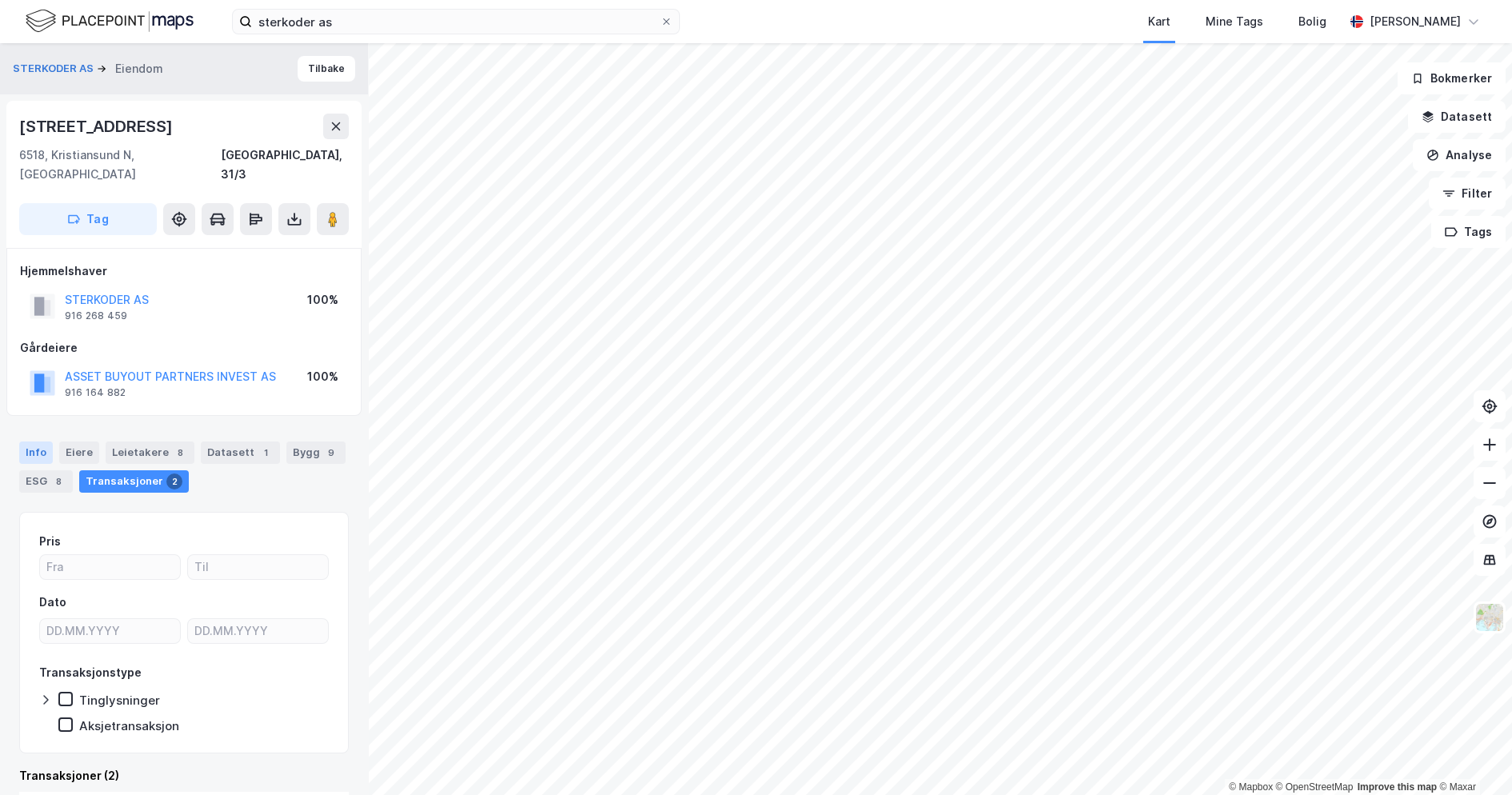
drag, startPoint x: 35, startPoint y: 432, endPoint x: 49, endPoint y: 430, distance: 14.1
click at [36, 441] on div "Info" at bounding box center [35, 453] width 33 height 23
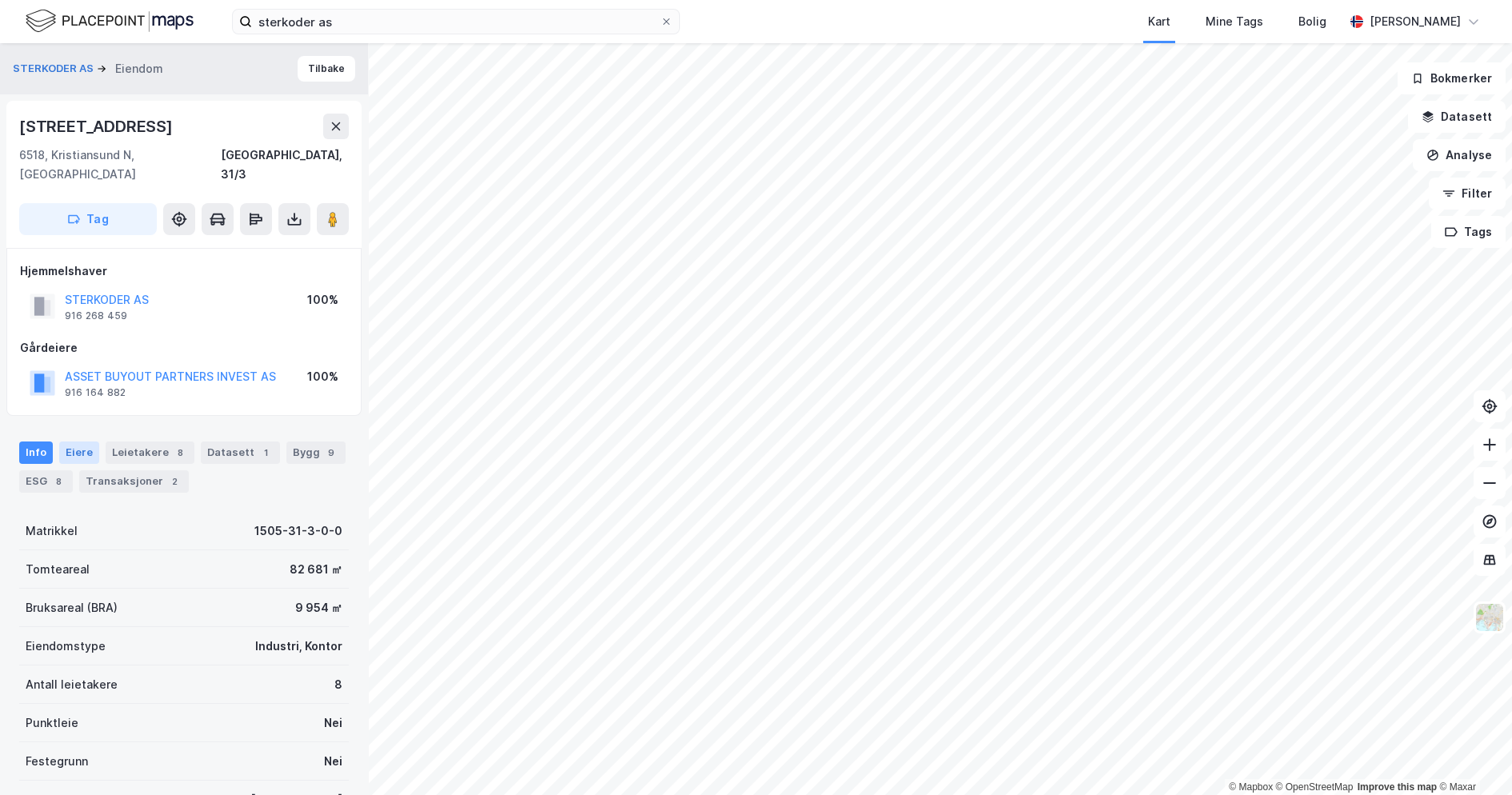
click at [79, 441] on div "Eiere" at bounding box center [79, 453] width 40 height 23
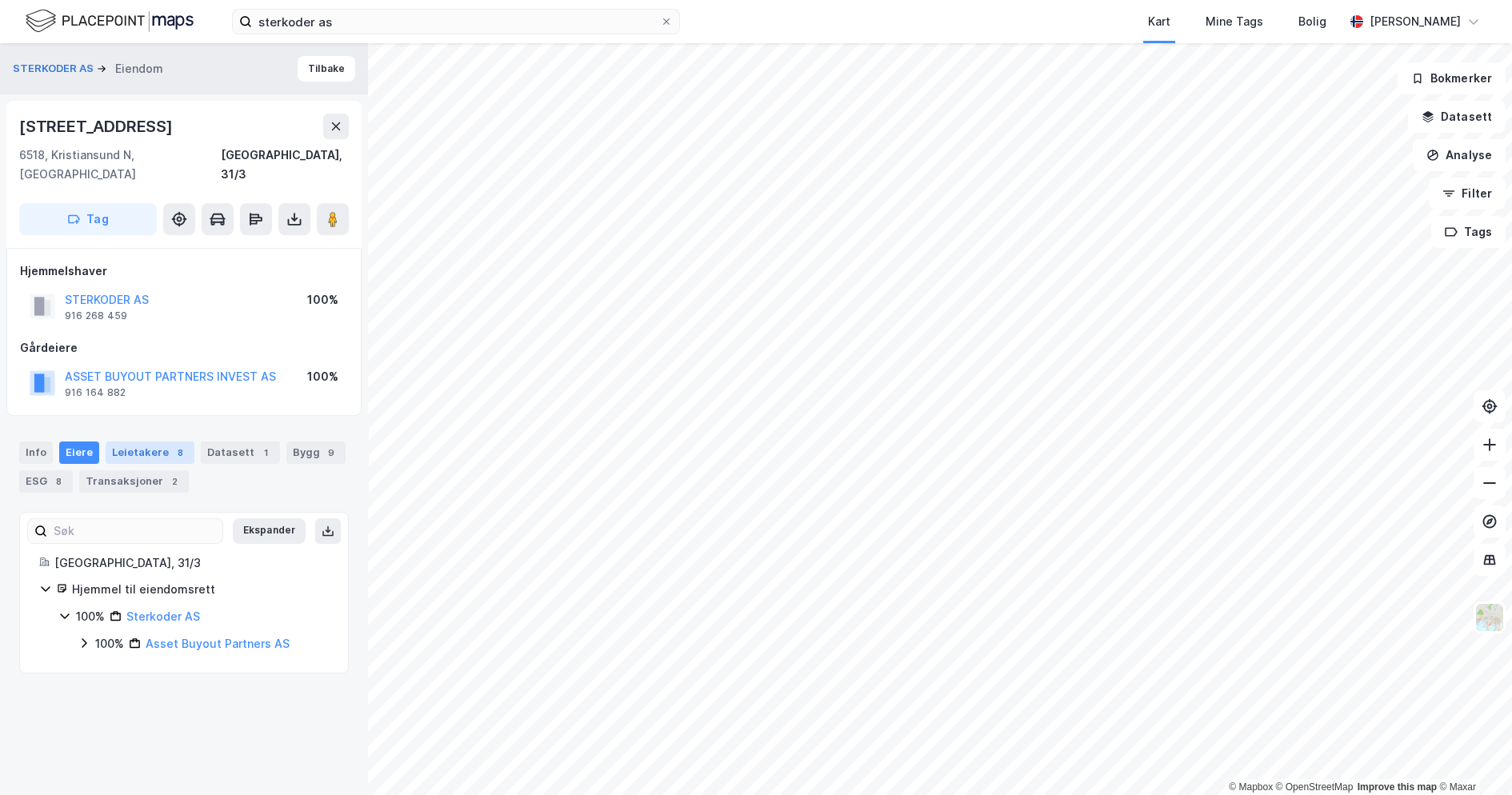
click at [136, 441] on div "Leietakere 8" at bounding box center [150, 453] width 89 height 23
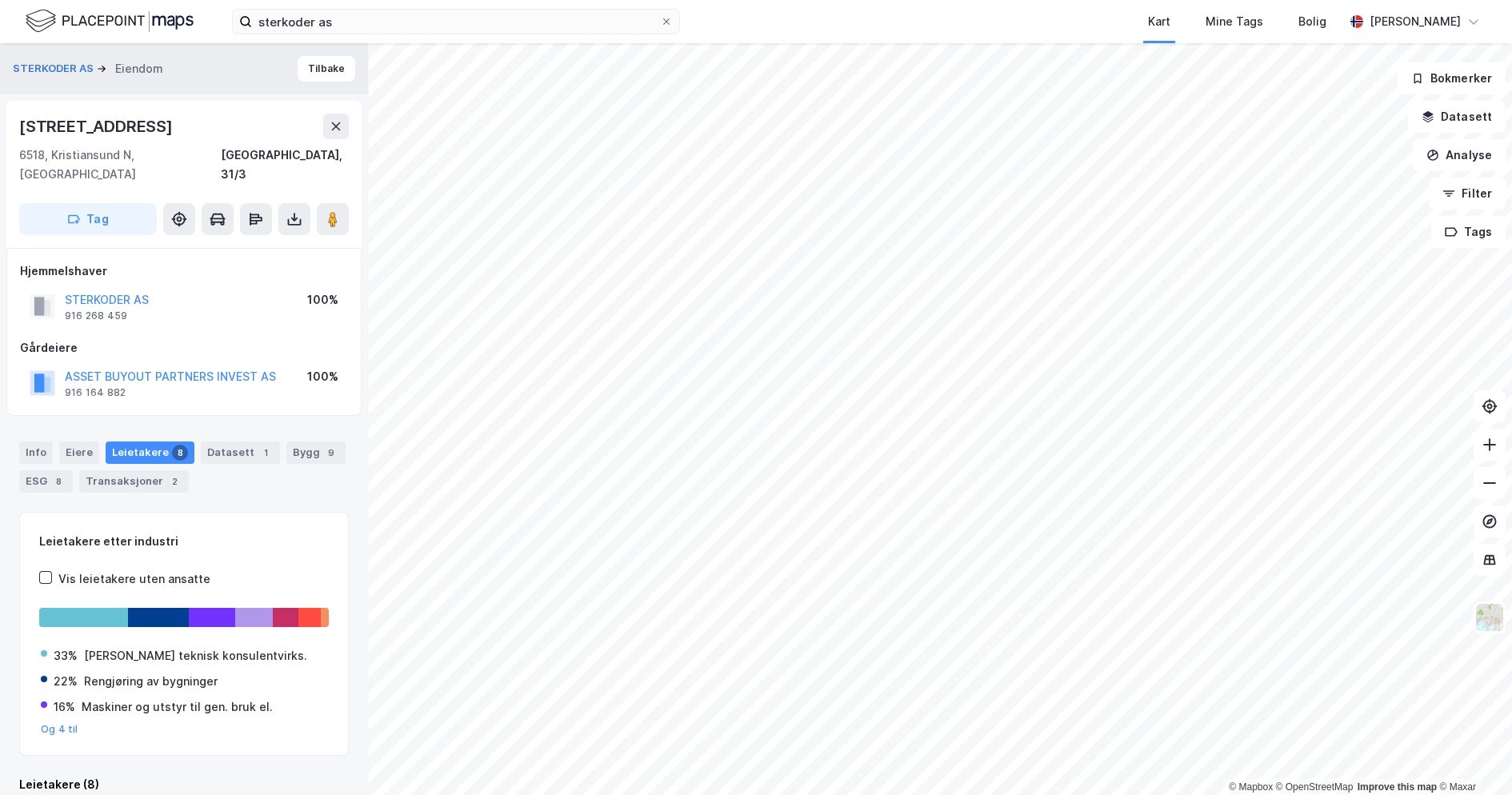
drag, startPoint x: 71, startPoint y: 426, endPoint x: 55, endPoint y: 429, distance: 16.3
click at [71, 441] on div "Eiere" at bounding box center [79, 453] width 40 height 23
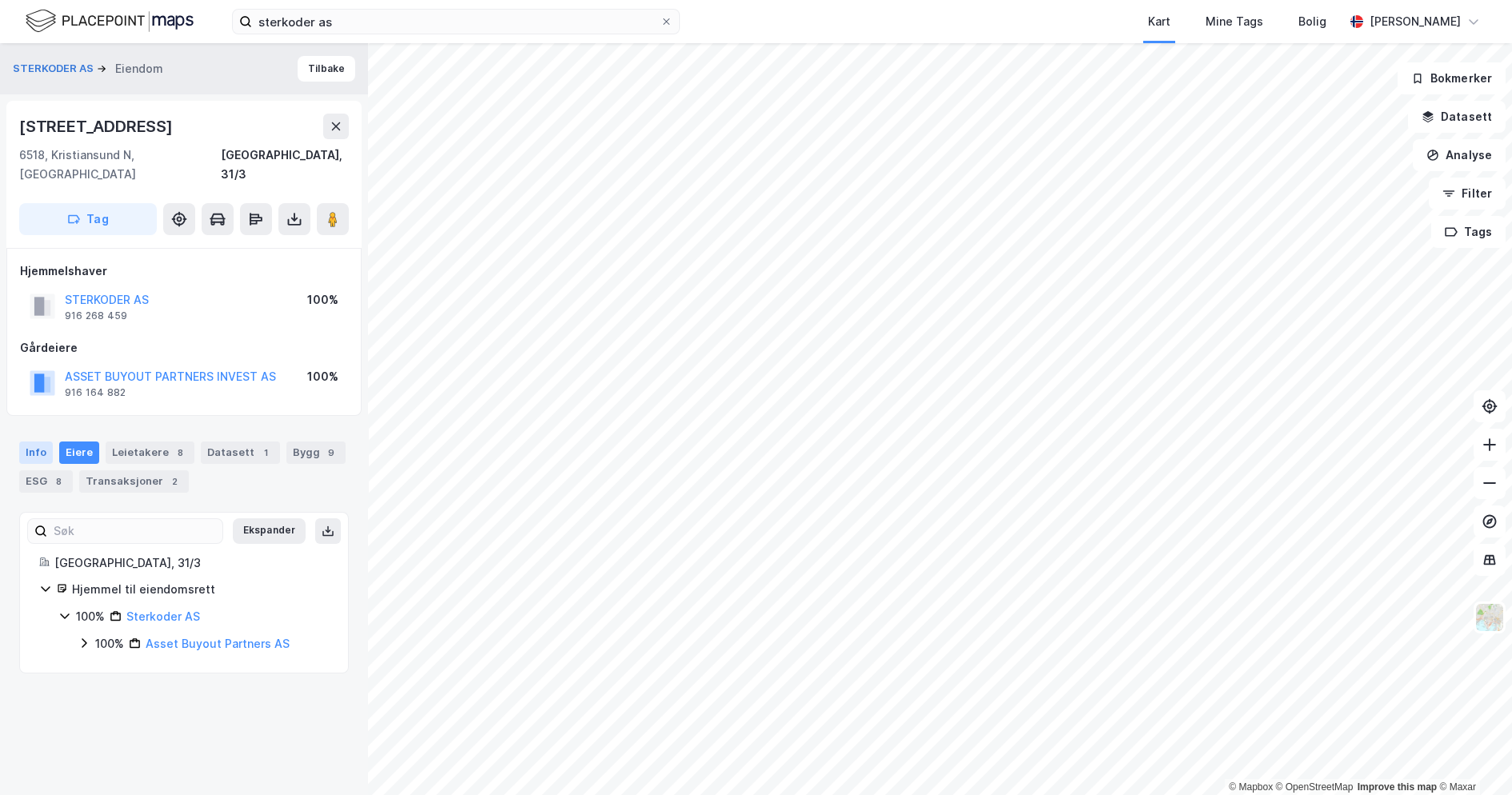
click at [31, 441] on div "Info" at bounding box center [35, 453] width 33 height 23
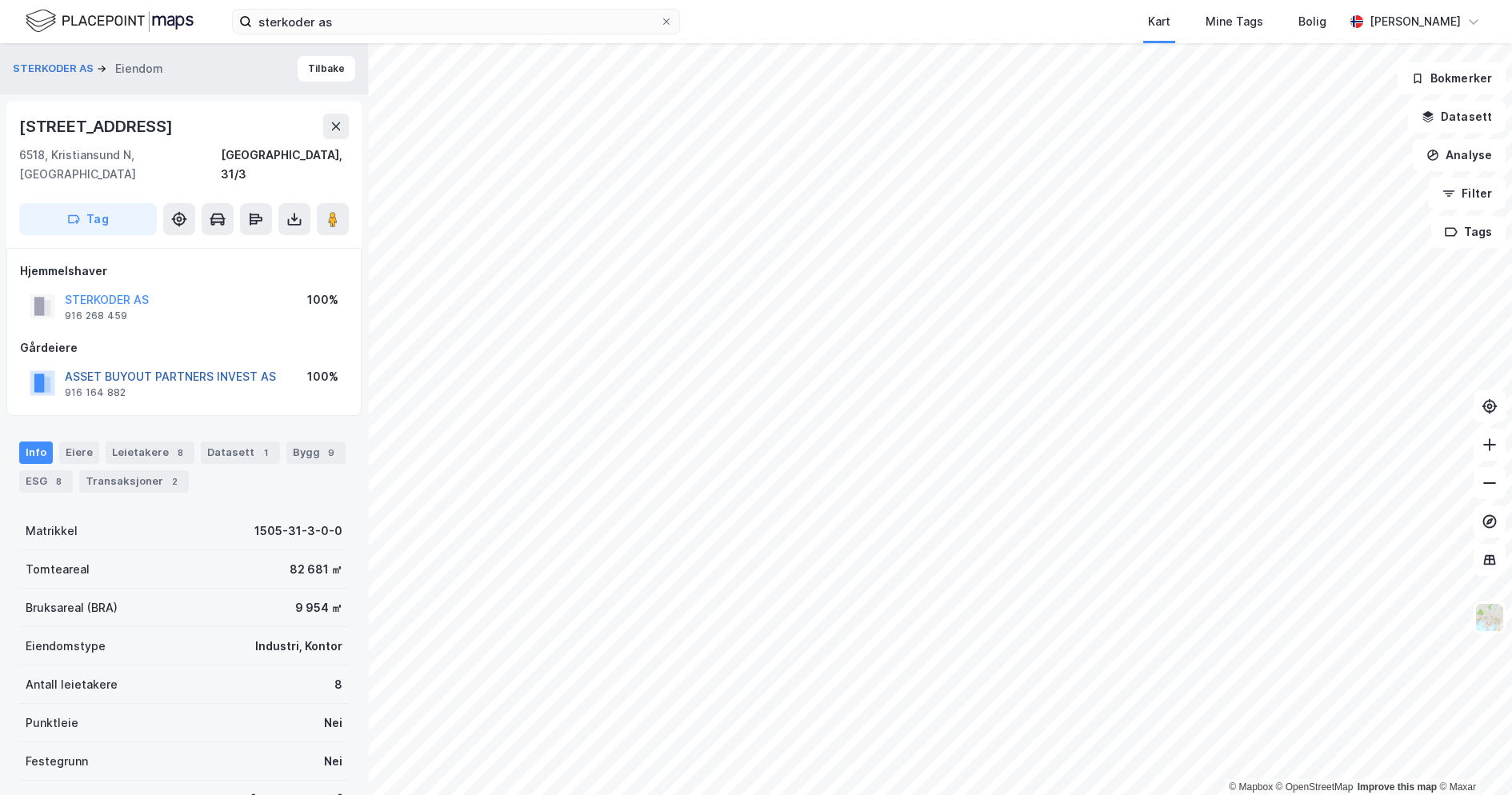
click at [0, 0] on button "ASSET BUYOUT PARTNERS INVEST AS" at bounding box center [0, 0] width 0 height 0
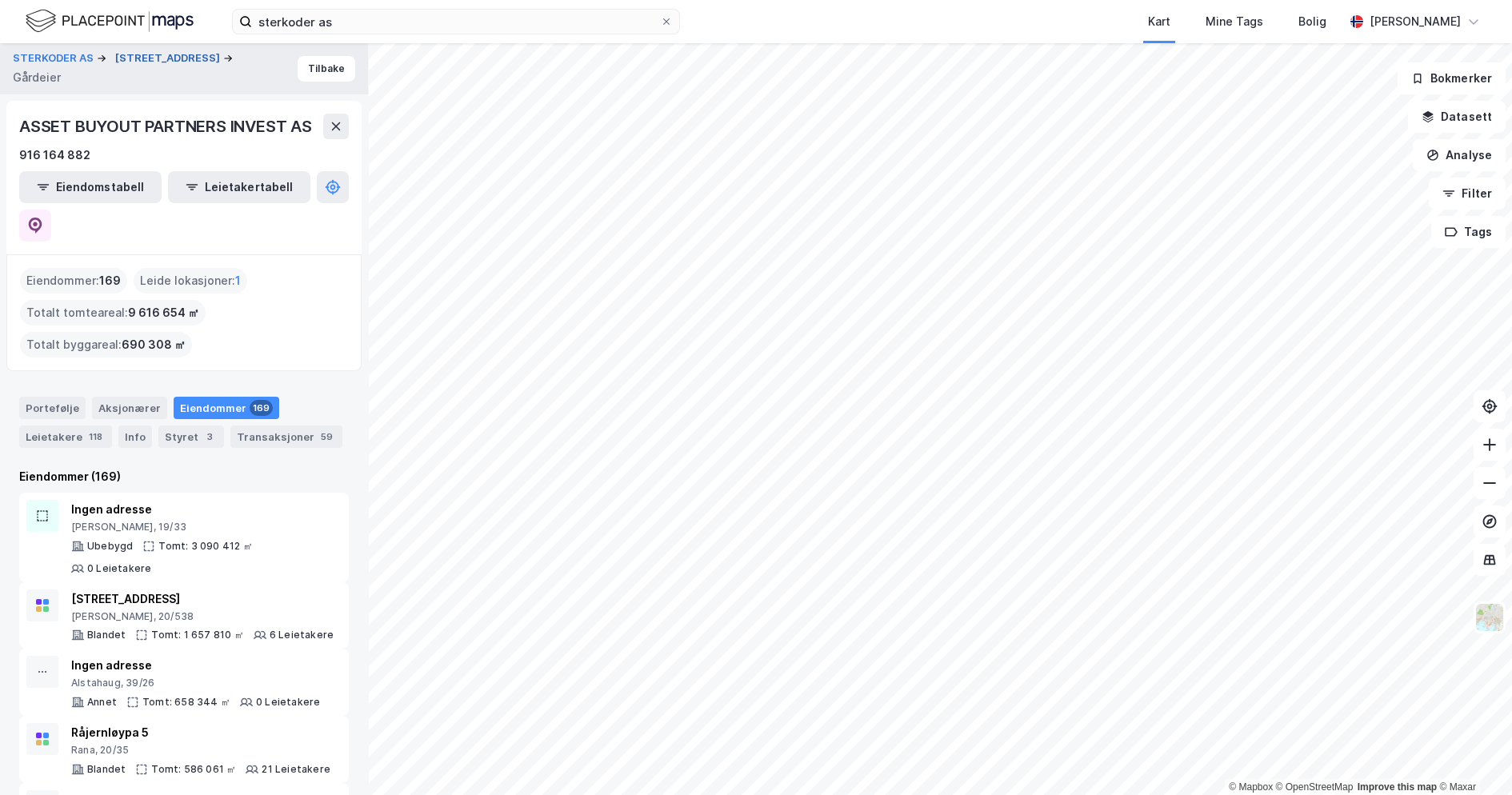
click at [136, 62] on button "[STREET_ADDRESS]" at bounding box center [169, 58] width 108 height 16
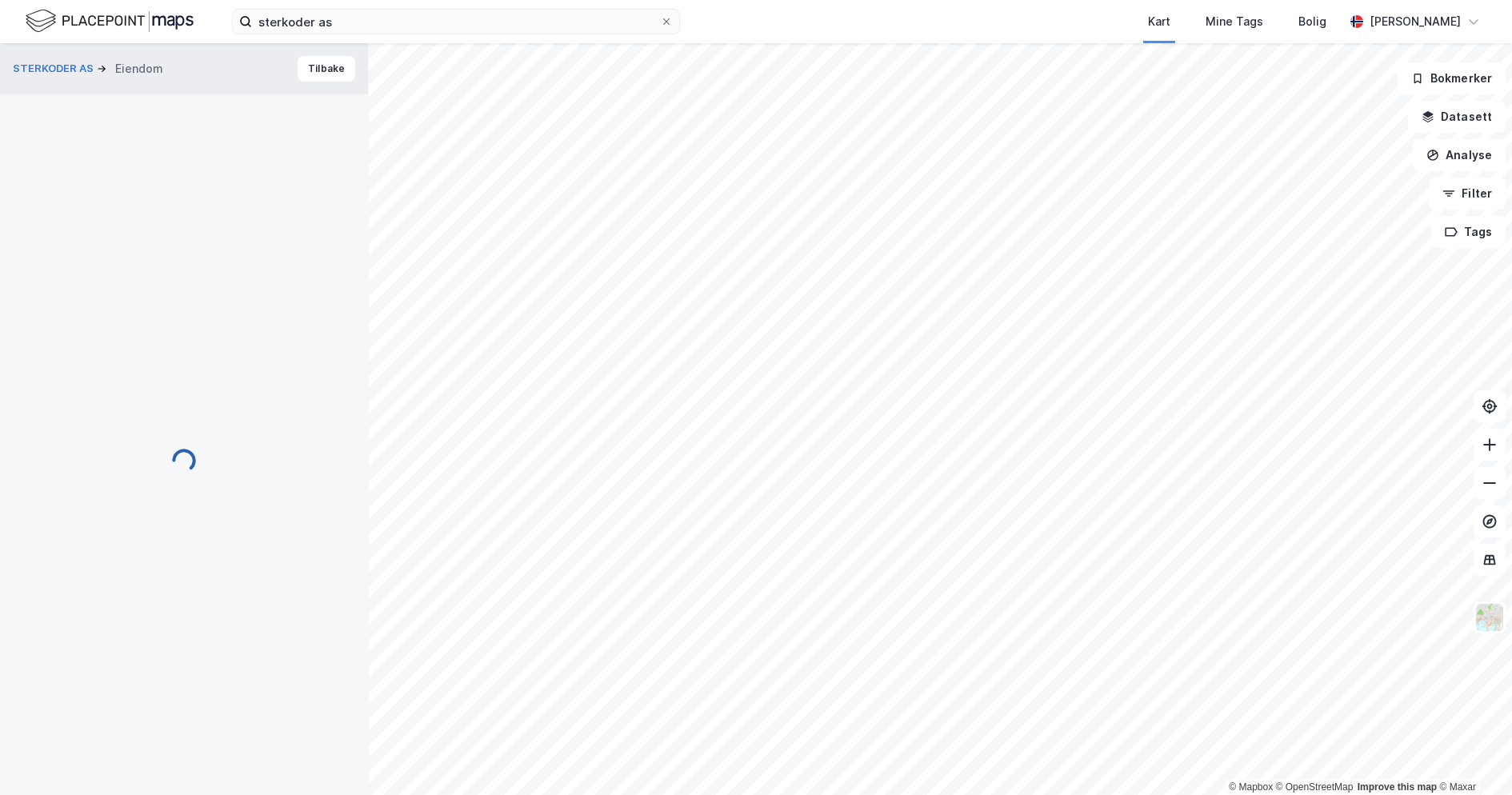
scroll to position [229, 0]
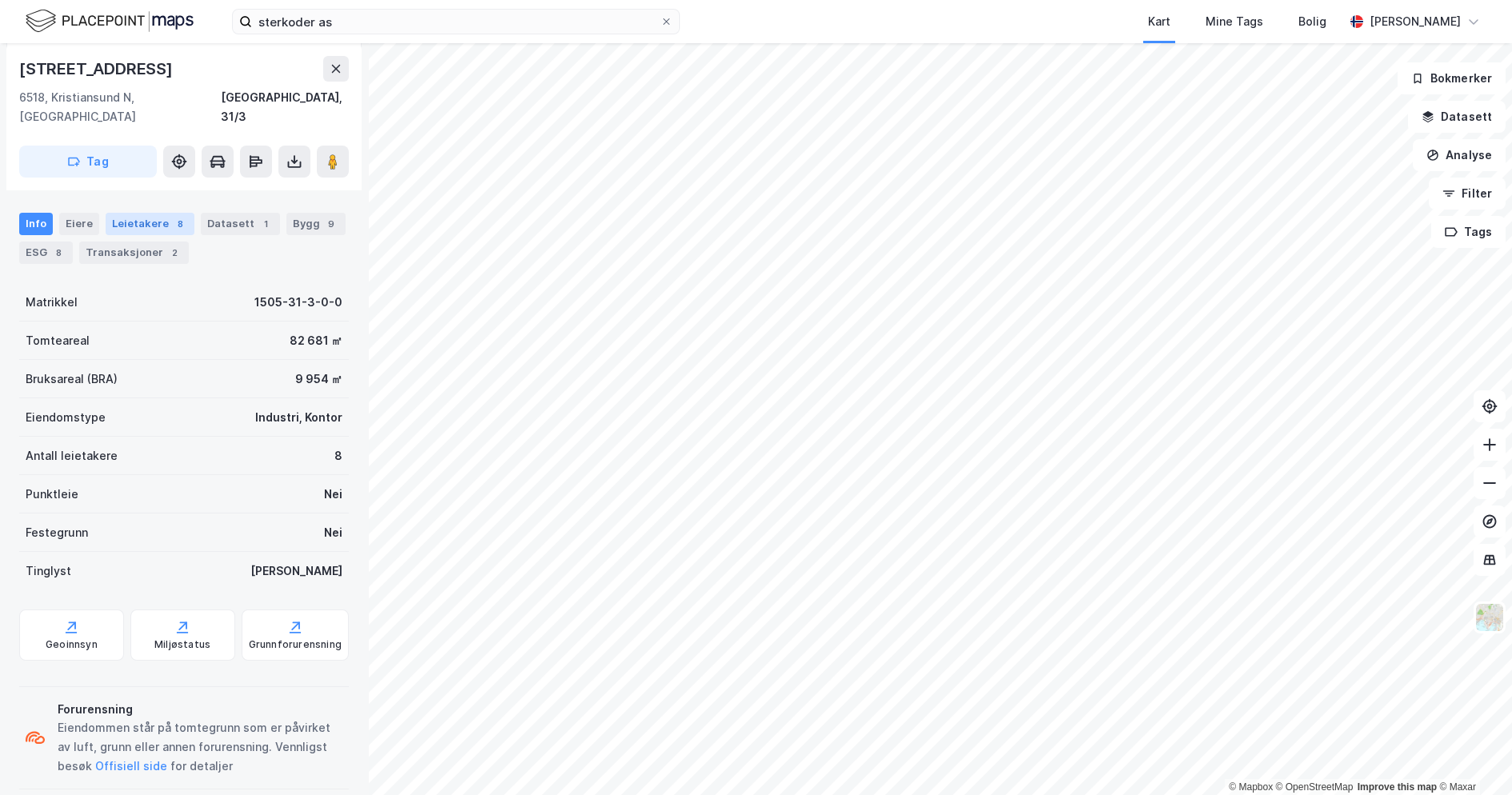
click at [140, 213] on div "Leietakere 8" at bounding box center [150, 224] width 89 height 23
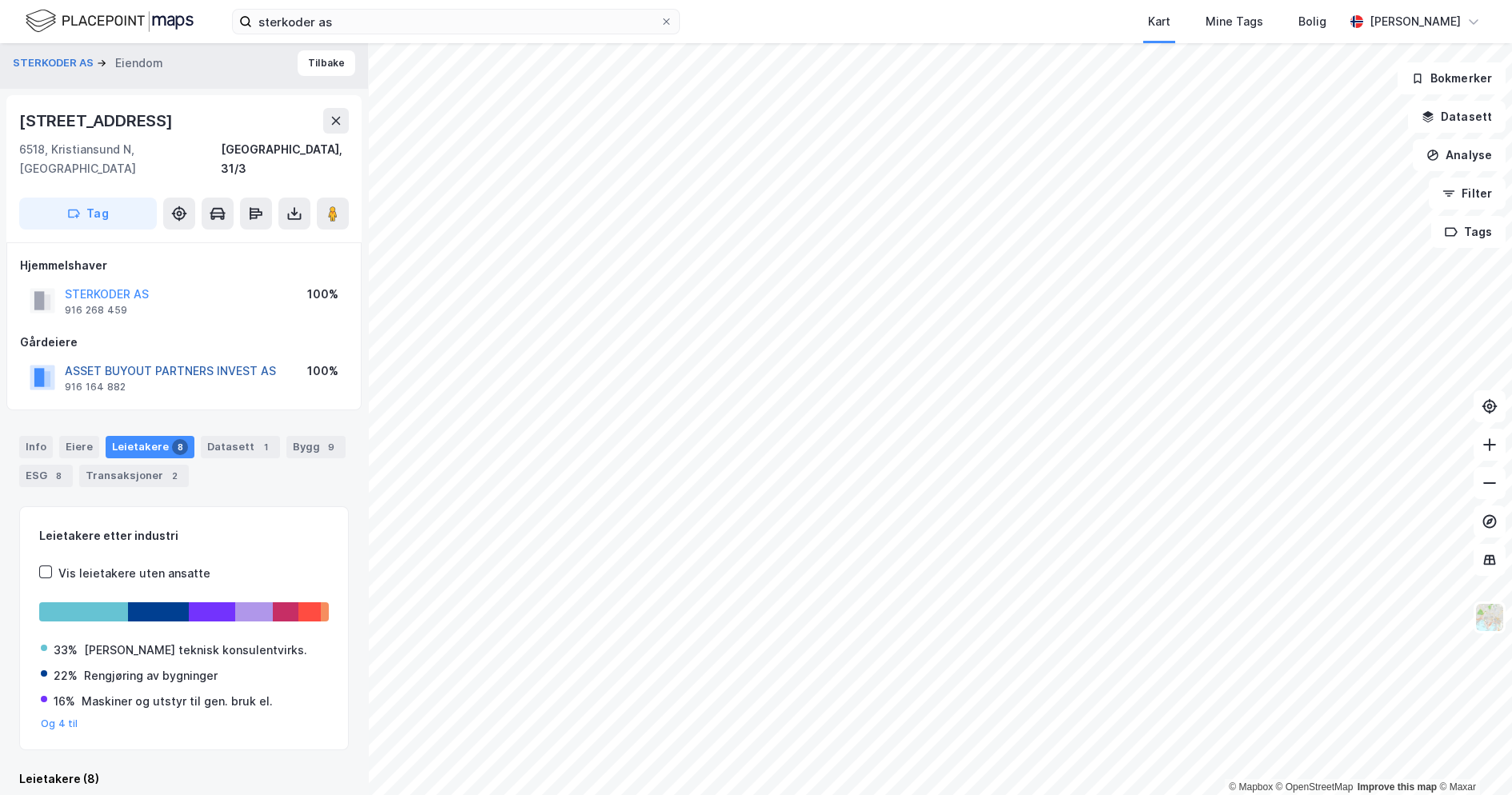
click at [0, 0] on button "ASSET BUYOUT PARTNERS INVEST AS" at bounding box center [0, 0] width 0 height 0
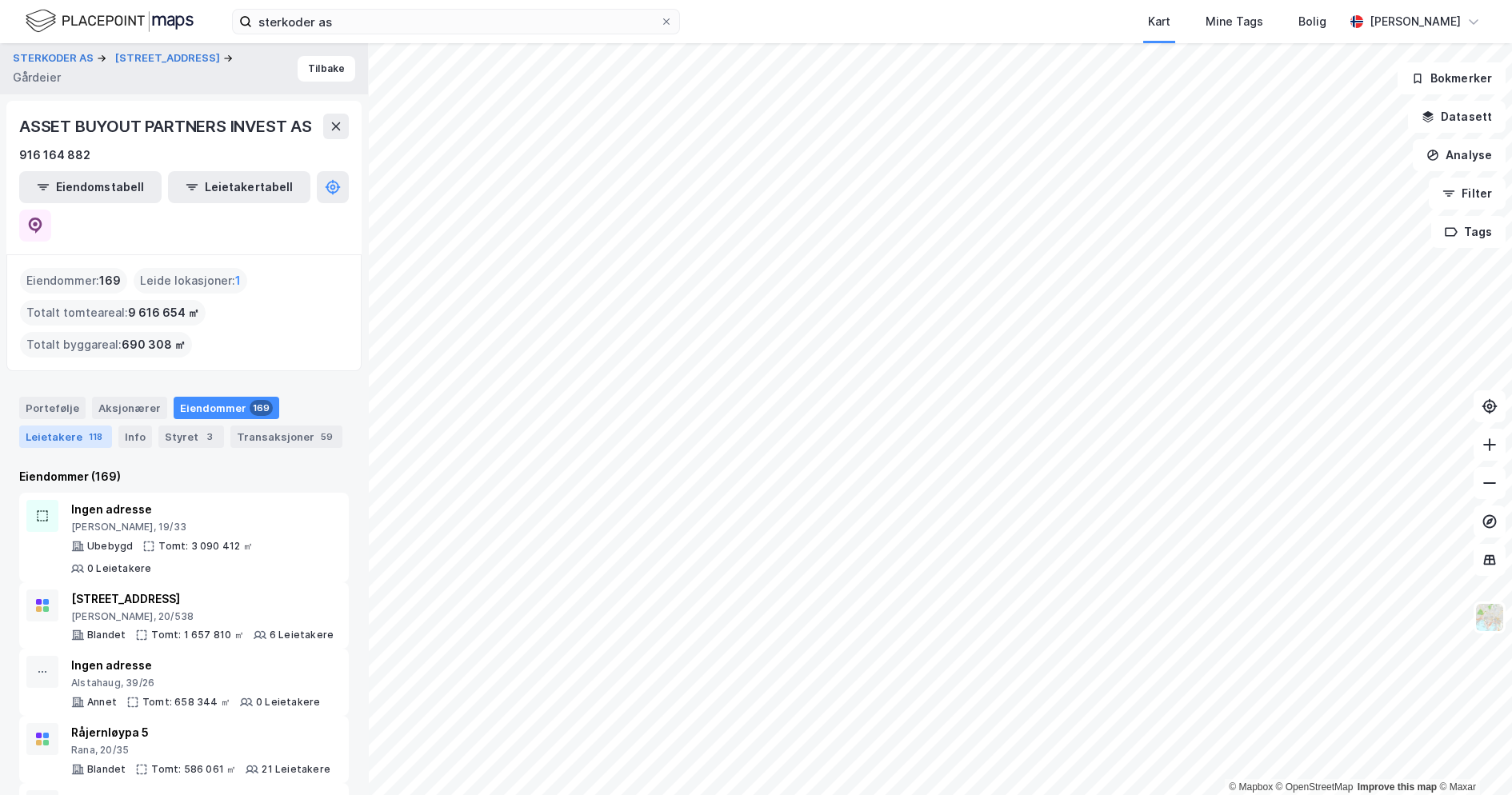
click at [75, 426] on div "Leietakere 118" at bounding box center [65, 437] width 93 height 23
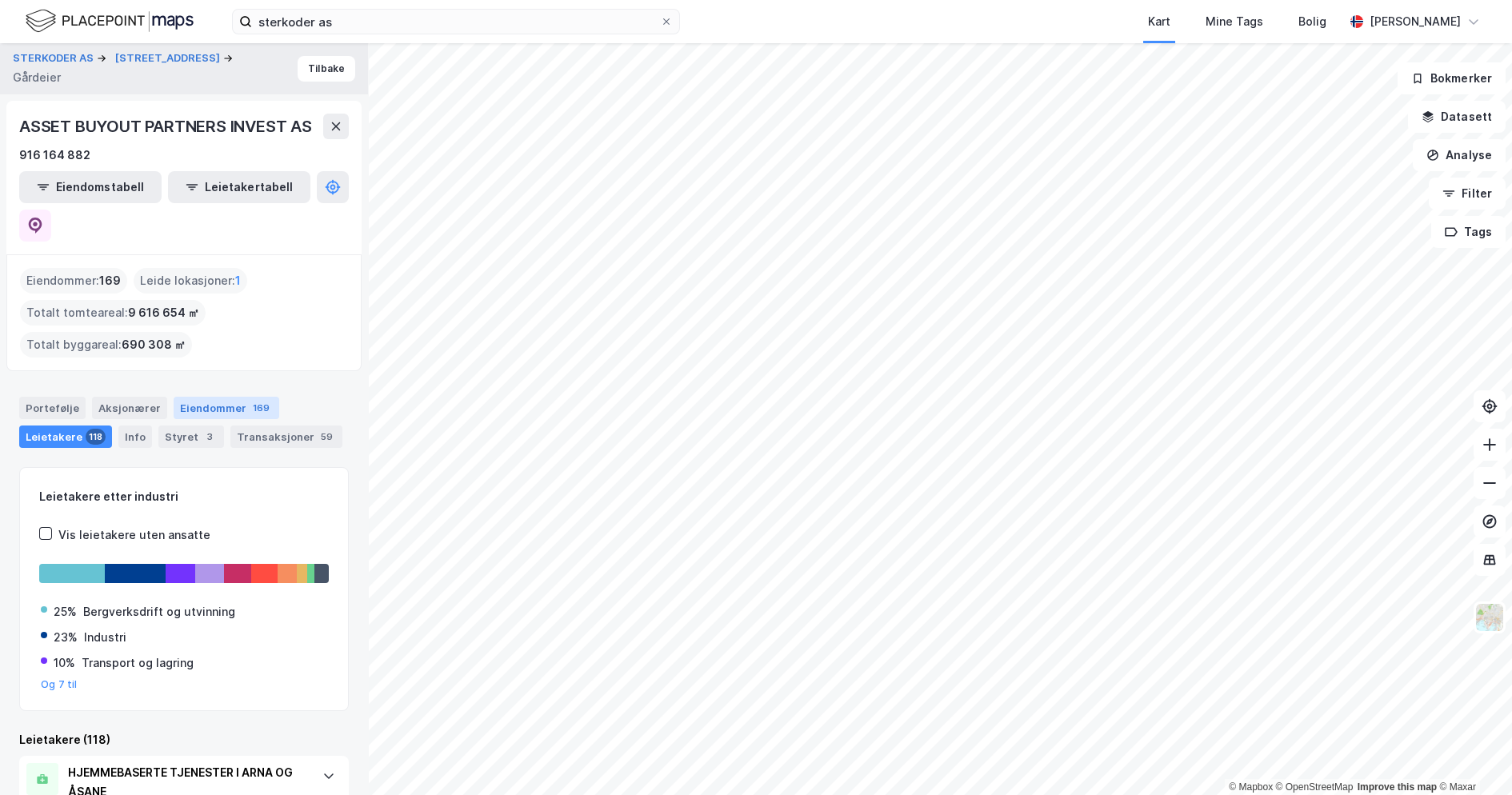
click at [249, 400] on div "169" at bounding box center [261, 408] width 23 height 16
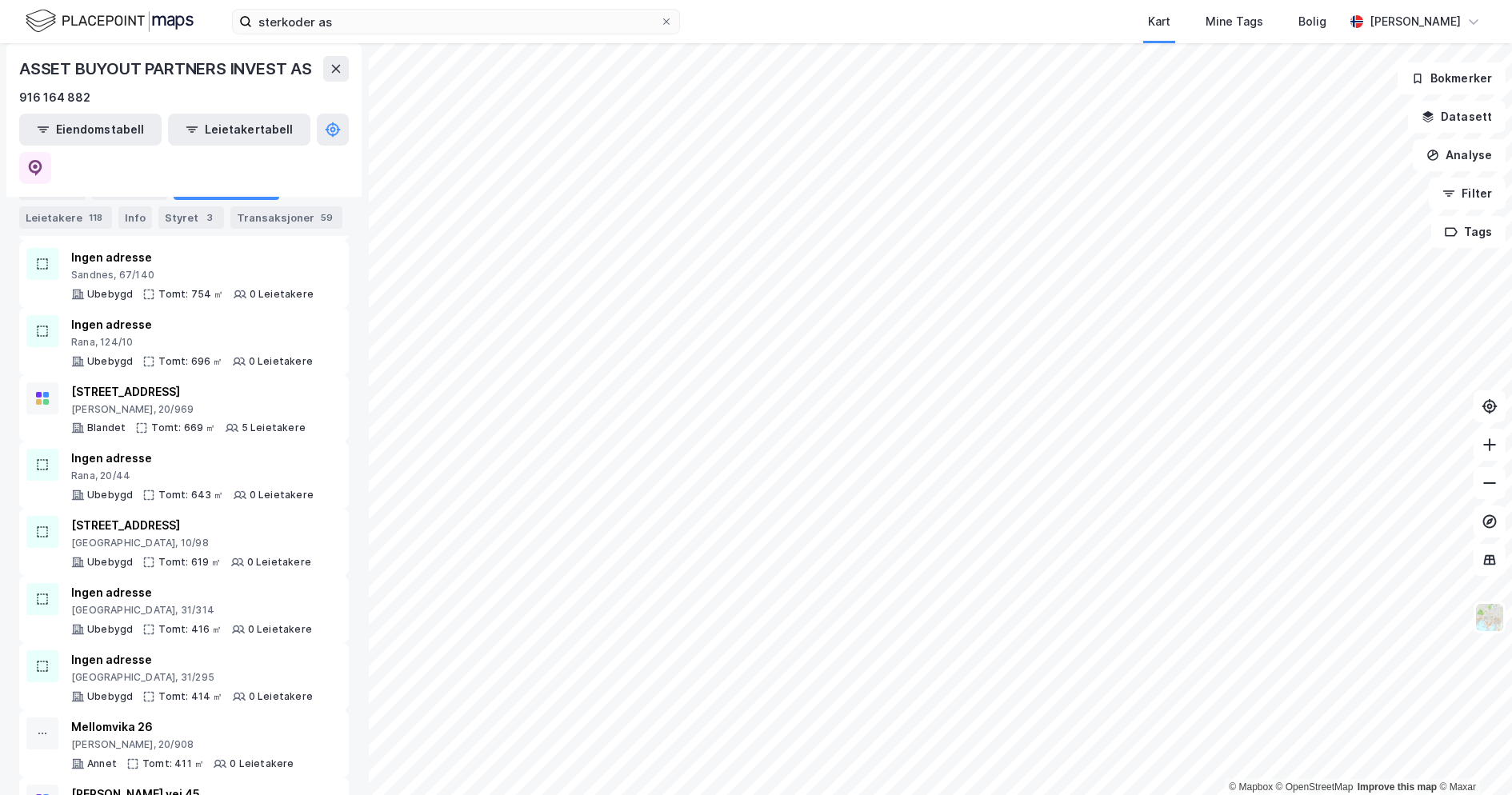
scroll to position [10379, 0]
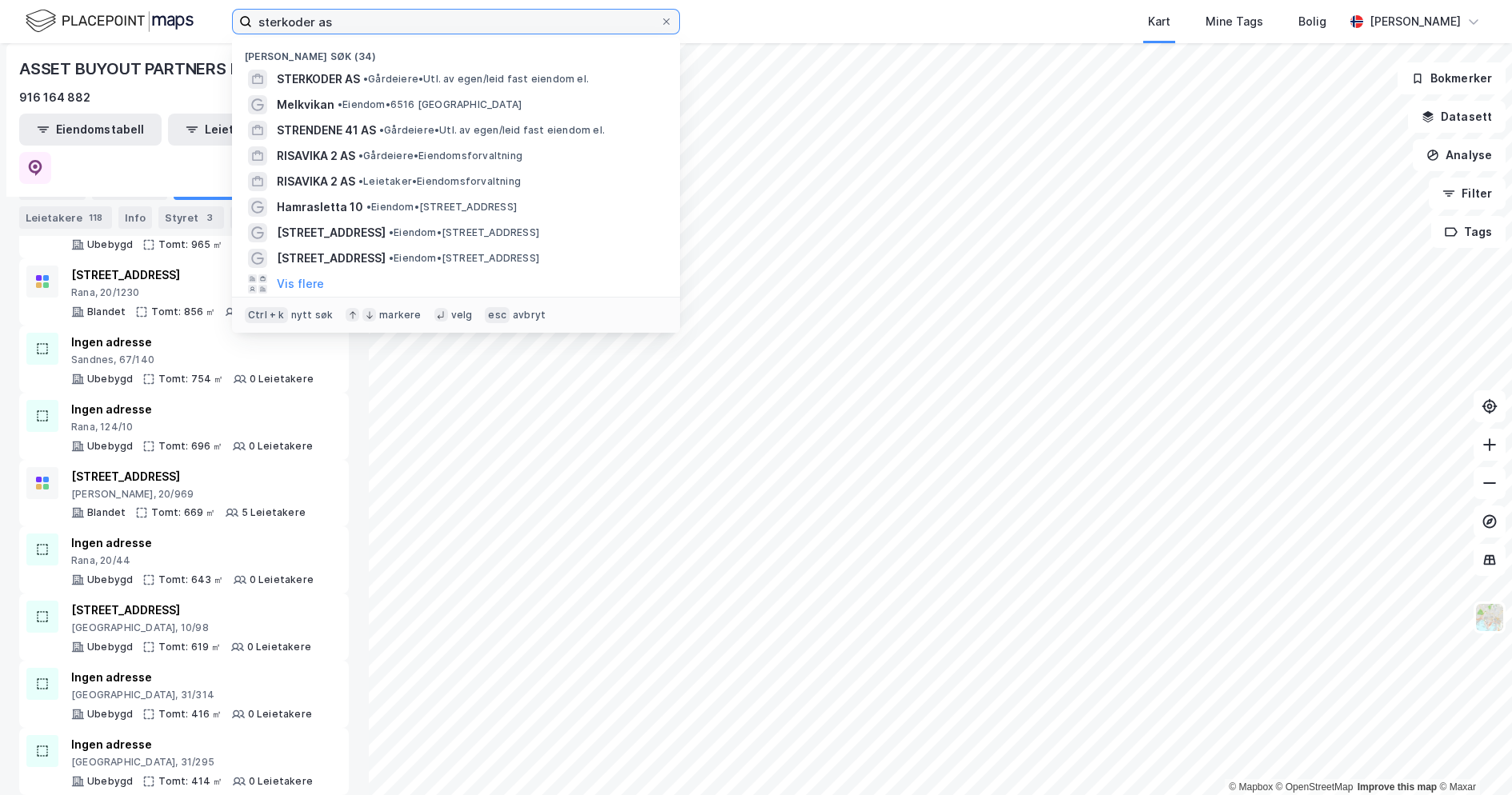
click at [353, 14] on input "sterkoder as" at bounding box center [456, 21] width 408 height 24
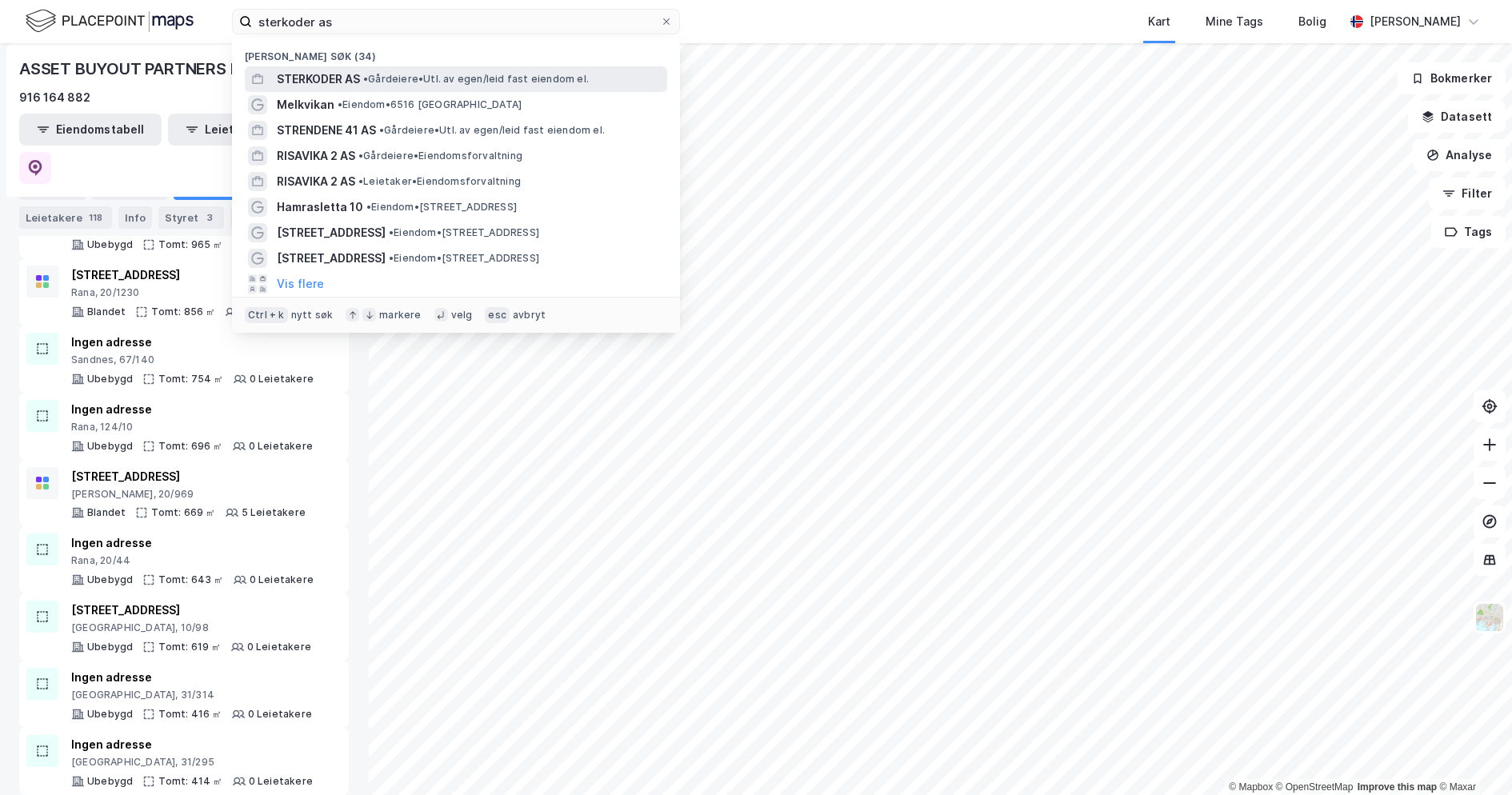
click at [360, 79] on span "STERKODER AS" at bounding box center [319, 79] width 83 height 19
